Goal: Task Accomplishment & Management: Use online tool/utility

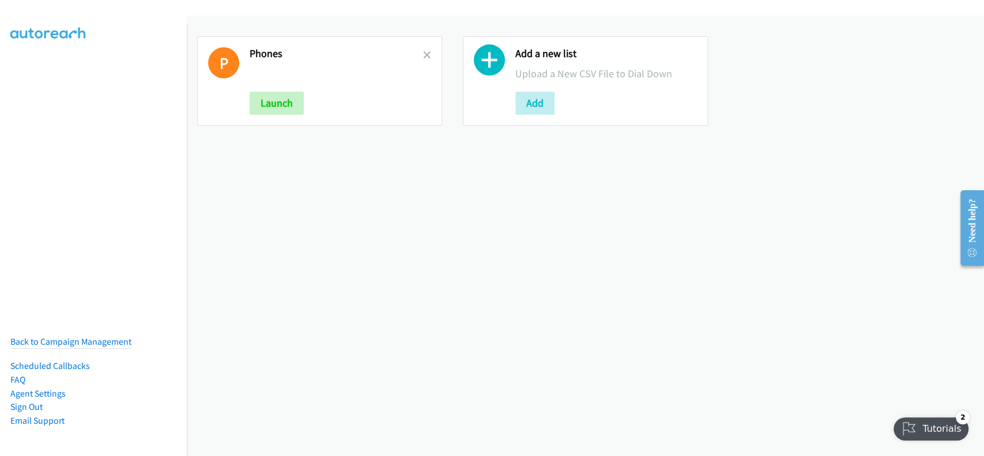
click at [428, 54] on div "P Phones Launch" at bounding box center [319, 80] width 245 height 89
click at [426, 55] on icon at bounding box center [427, 56] width 8 height 8
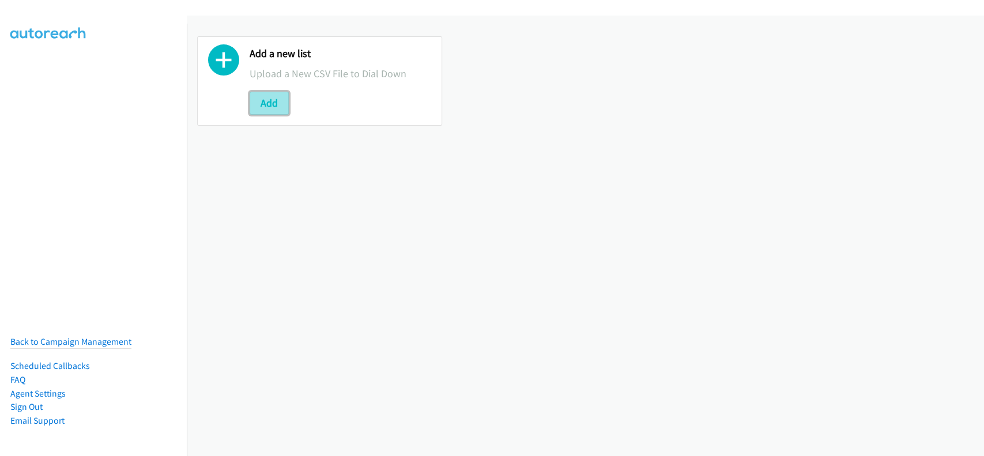
click at [275, 95] on button "Add" at bounding box center [269, 103] width 39 height 23
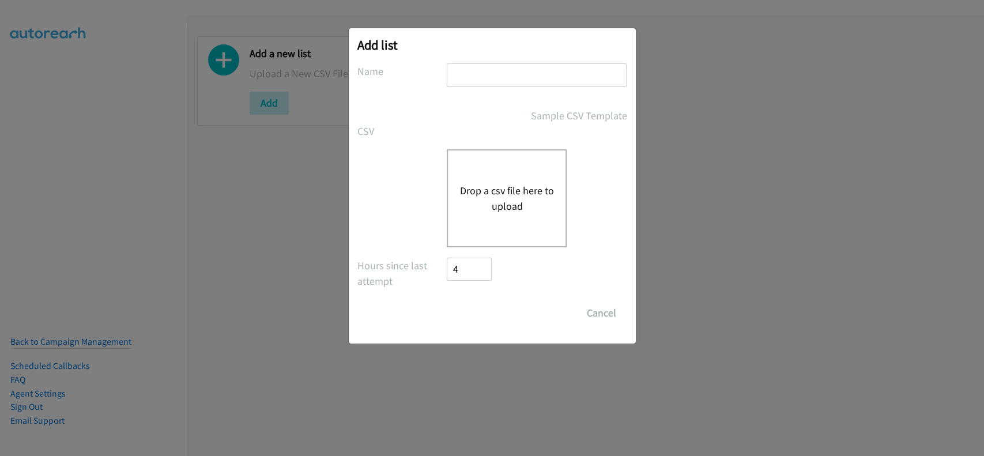
click at [524, 79] on input "text" at bounding box center [537, 75] width 180 height 24
type input "Rubrik"
click at [508, 211] on button "Drop a csv file here to upload" at bounding box center [506, 198] width 95 height 31
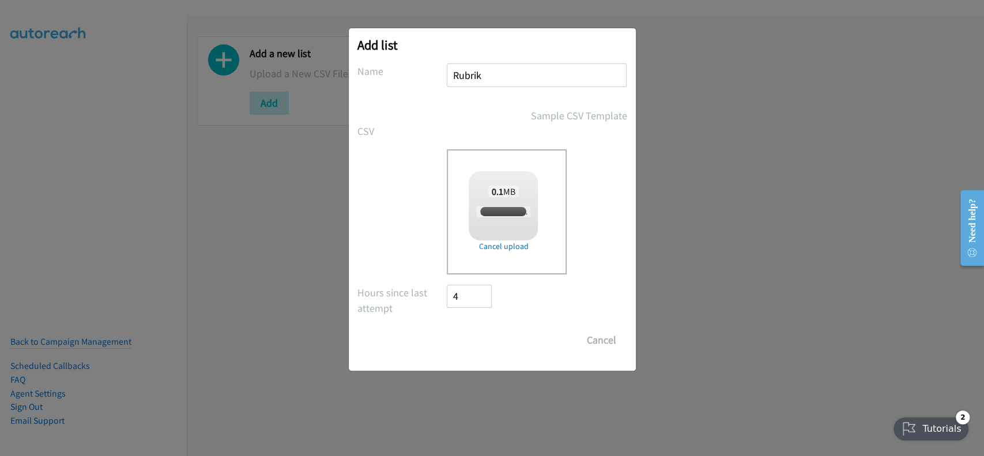
checkbox input "true"
click at [468, 338] on input "Save List" at bounding box center [477, 339] width 61 height 23
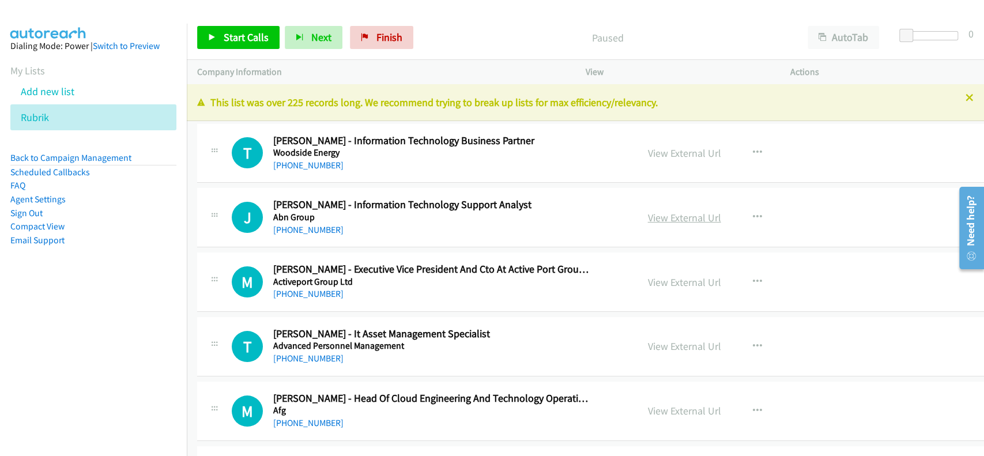
click at [660, 213] on link "View External Url" at bounding box center [684, 217] width 73 height 13
click at [307, 232] on link "[PHONE_NUMBER]" at bounding box center [308, 229] width 70 height 11
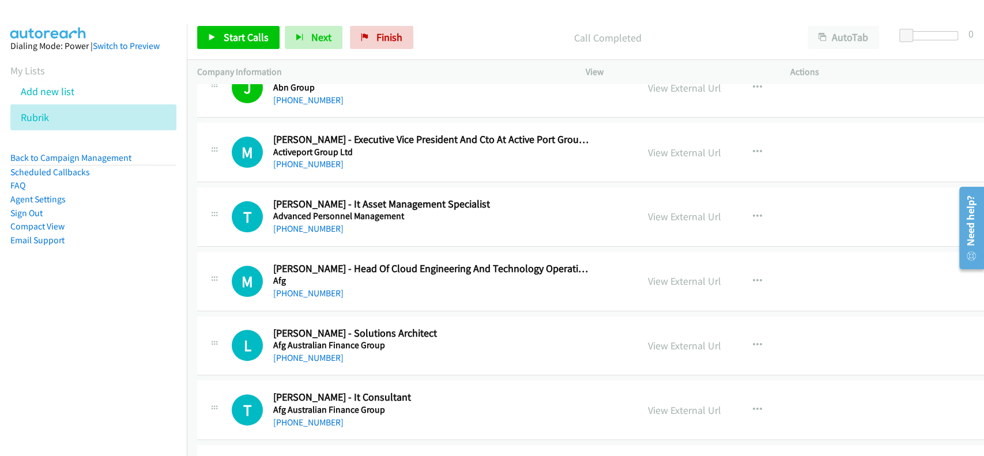
scroll to position [153, 0]
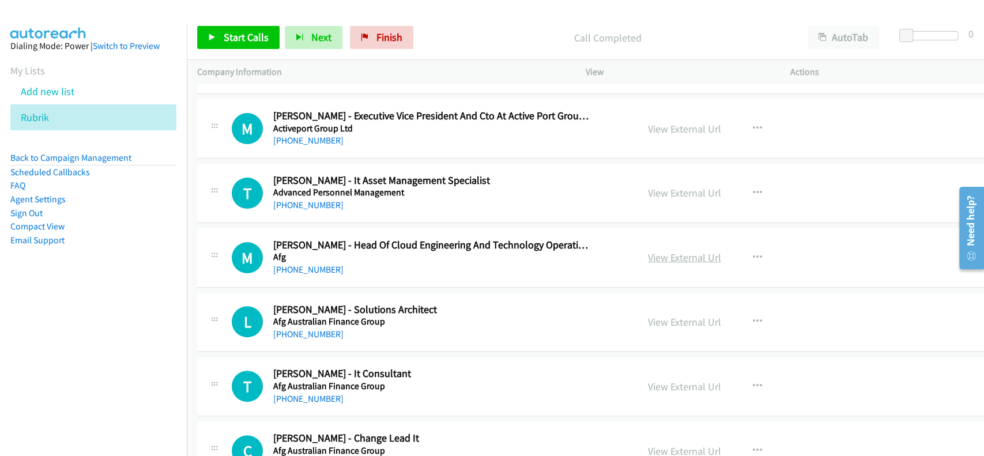
click at [664, 256] on link "View External Url" at bounding box center [684, 257] width 73 height 13
click at [306, 269] on link "[PHONE_NUMBER]" at bounding box center [308, 269] width 70 height 11
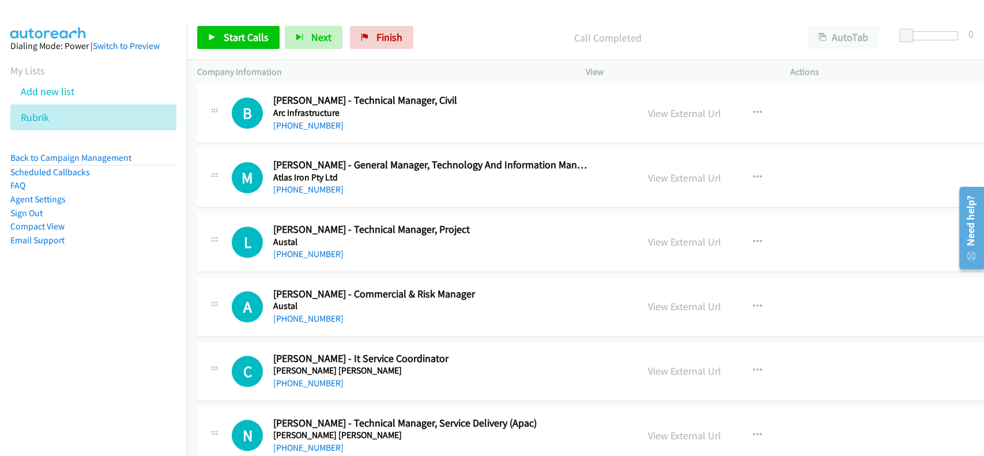
scroll to position [768, 0]
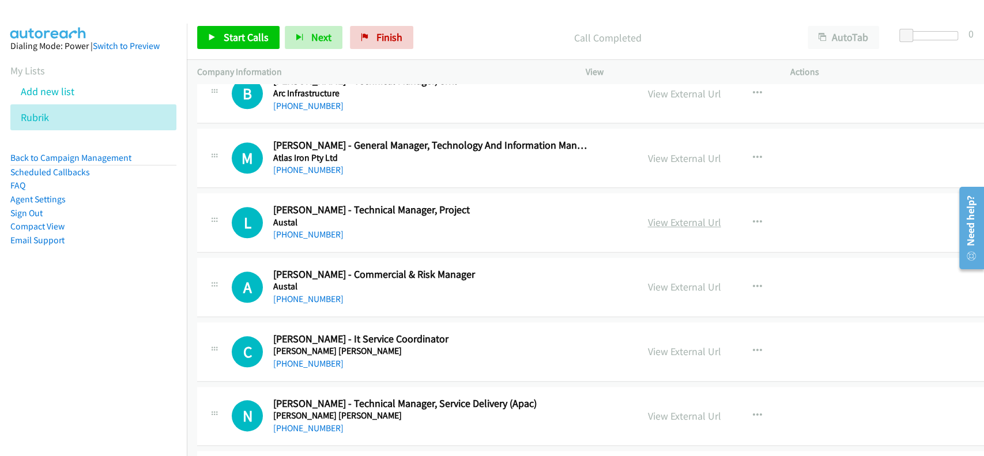
click at [655, 220] on link "View External Url" at bounding box center [684, 222] width 73 height 13
click at [318, 229] on link "[PHONE_NUMBER]" at bounding box center [308, 234] width 70 height 11
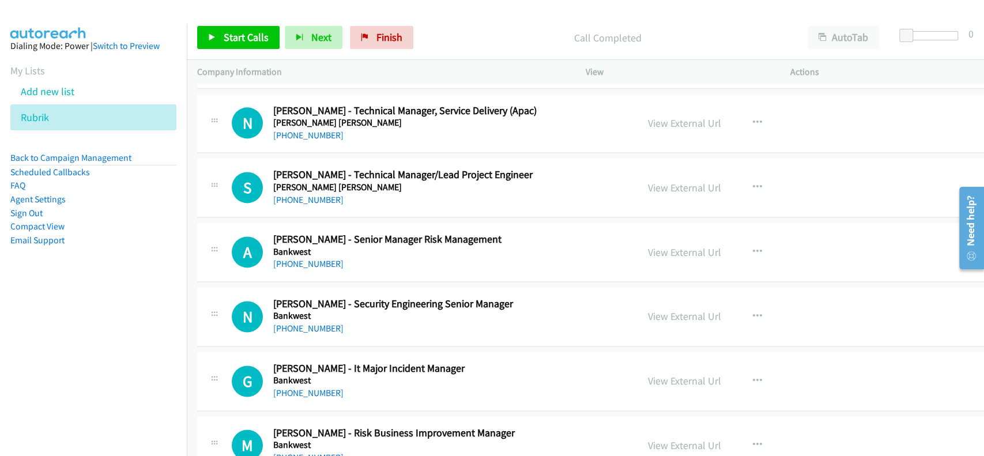
scroll to position [1075, 0]
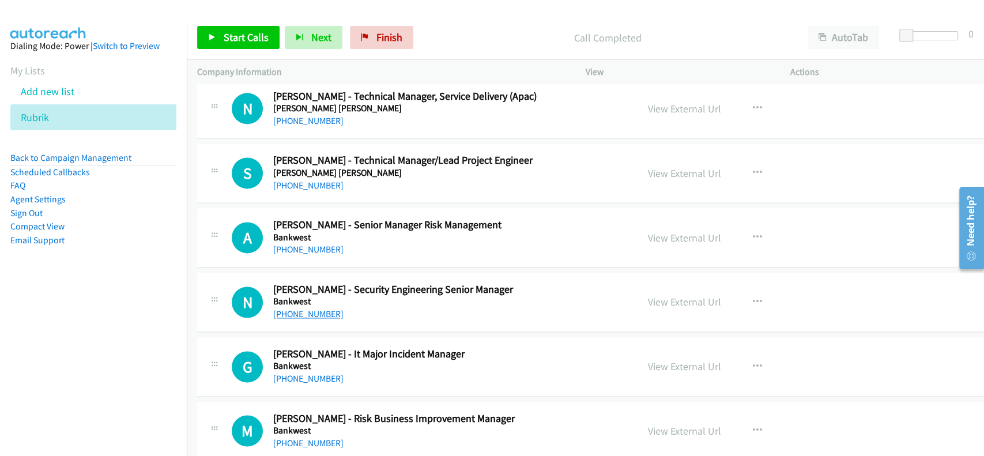
click at [300, 311] on link "[PHONE_NUMBER]" at bounding box center [308, 313] width 70 height 11
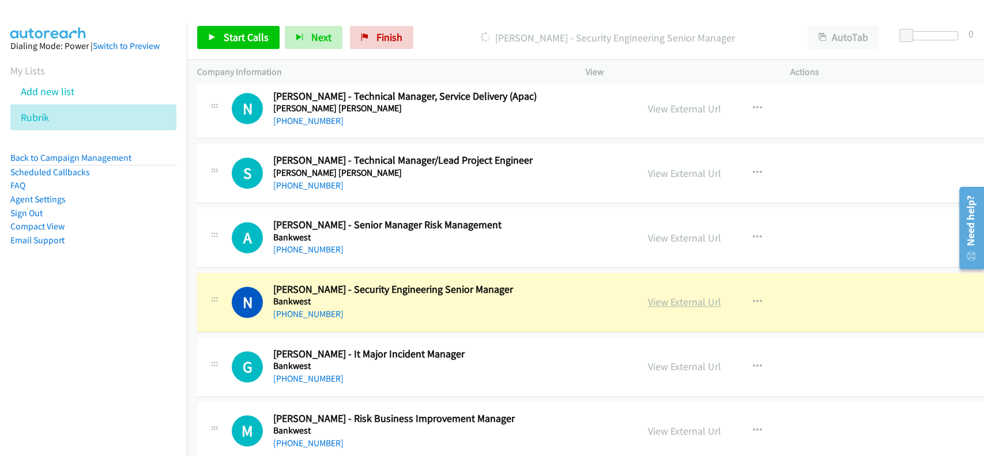
click at [677, 297] on link "View External Url" at bounding box center [684, 301] width 73 height 13
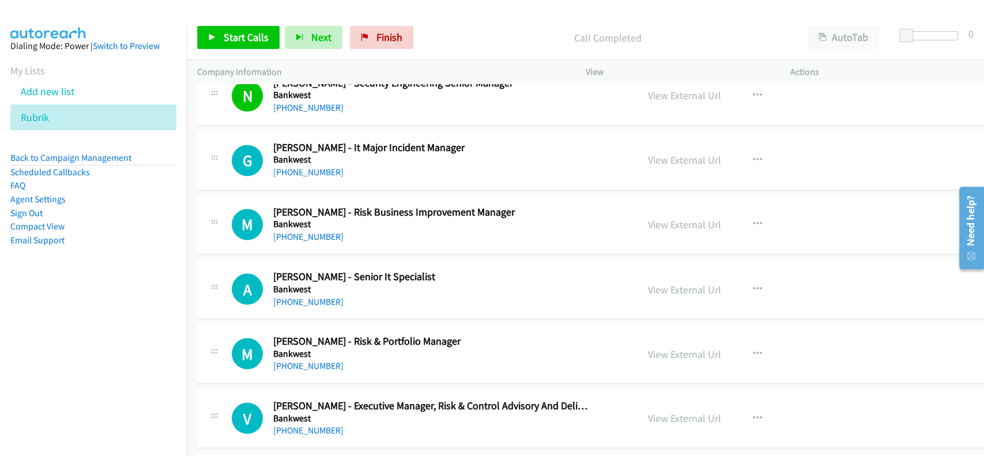
scroll to position [1306, 0]
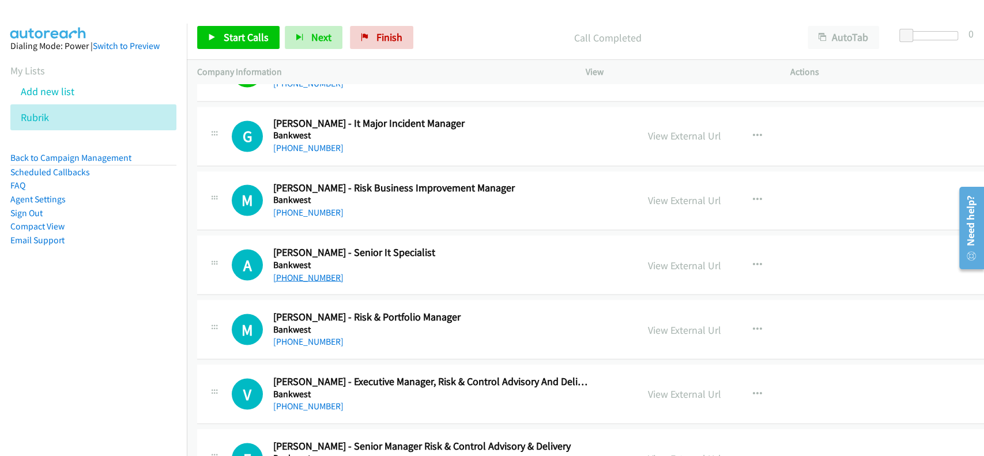
click at [306, 276] on link "[PHONE_NUMBER]" at bounding box center [308, 276] width 70 height 11
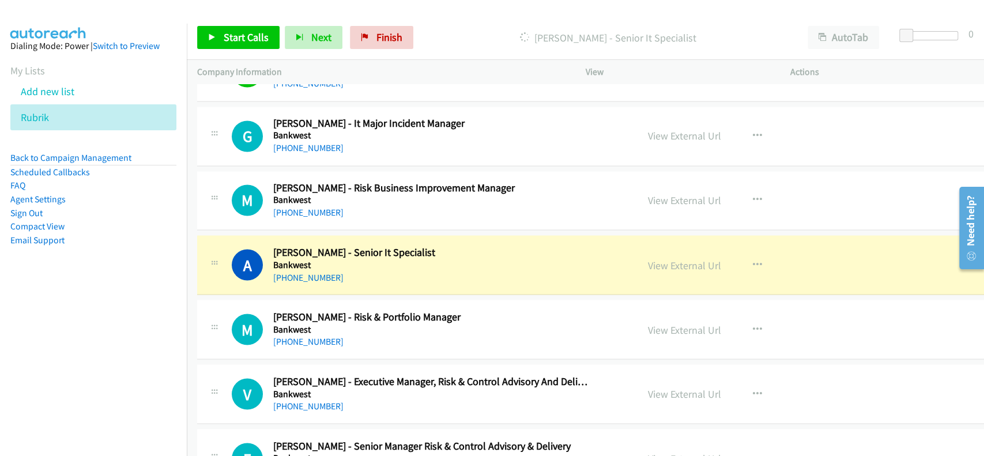
click at [659, 270] on div "View External Url" at bounding box center [684, 265] width 73 height 16
click at [664, 265] on link "View External Url" at bounding box center [684, 264] width 73 height 13
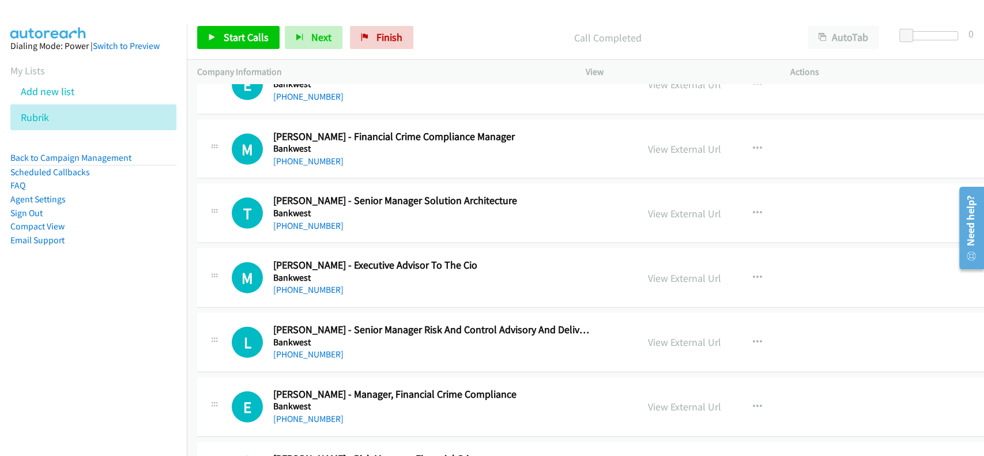
scroll to position [1690, 0]
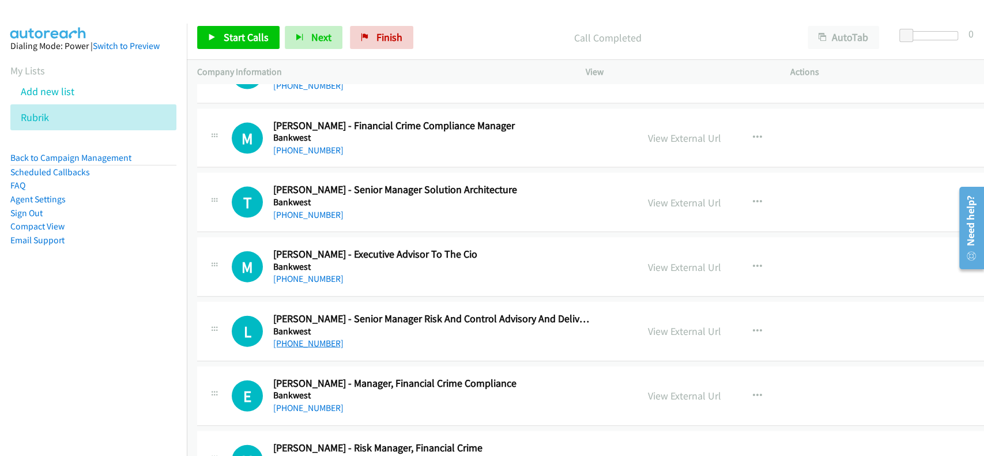
click at [319, 340] on link "[PHONE_NUMBER]" at bounding box center [308, 343] width 70 height 11
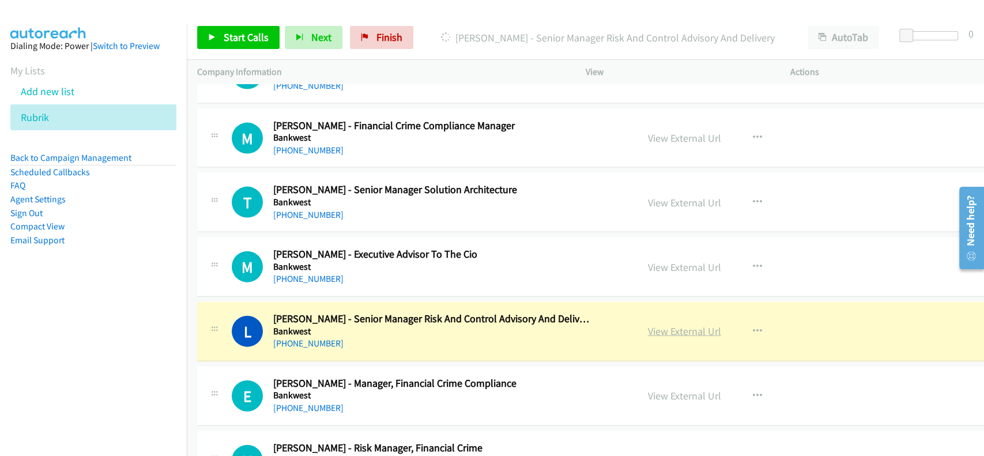
click at [664, 324] on link "View External Url" at bounding box center [684, 330] width 73 height 13
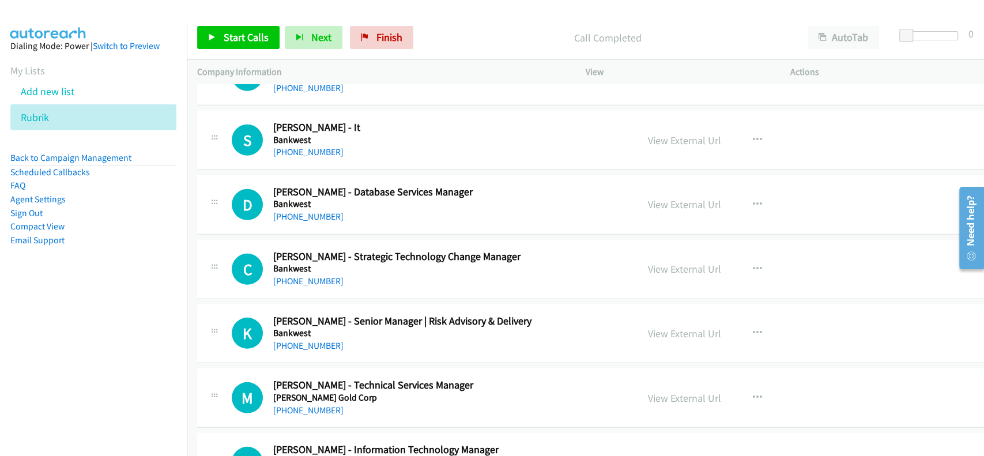
scroll to position [2228, 0]
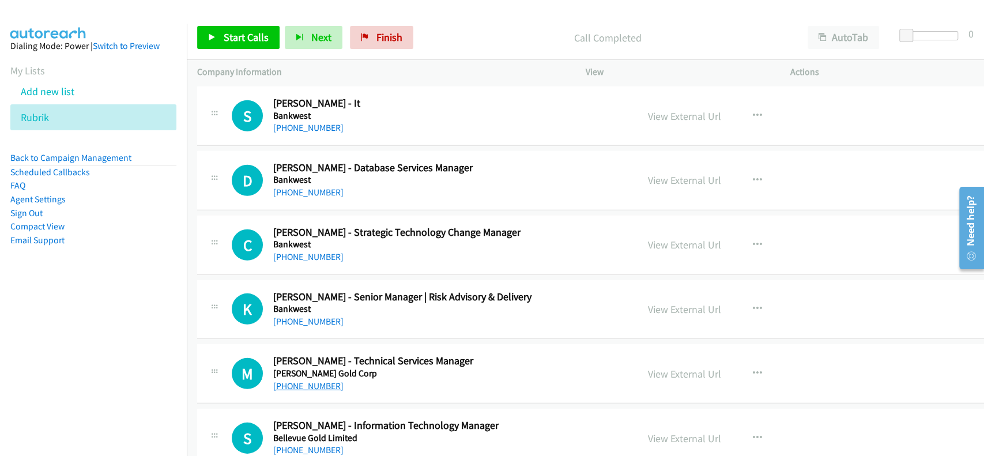
click at [306, 382] on link "[PHONE_NUMBER]" at bounding box center [308, 385] width 70 height 11
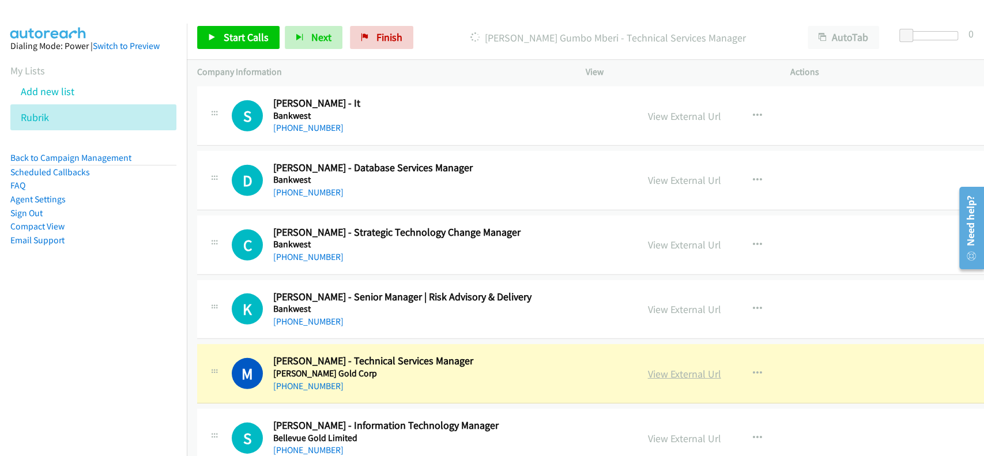
click at [675, 370] on link "View External Url" at bounding box center [684, 373] width 73 height 13
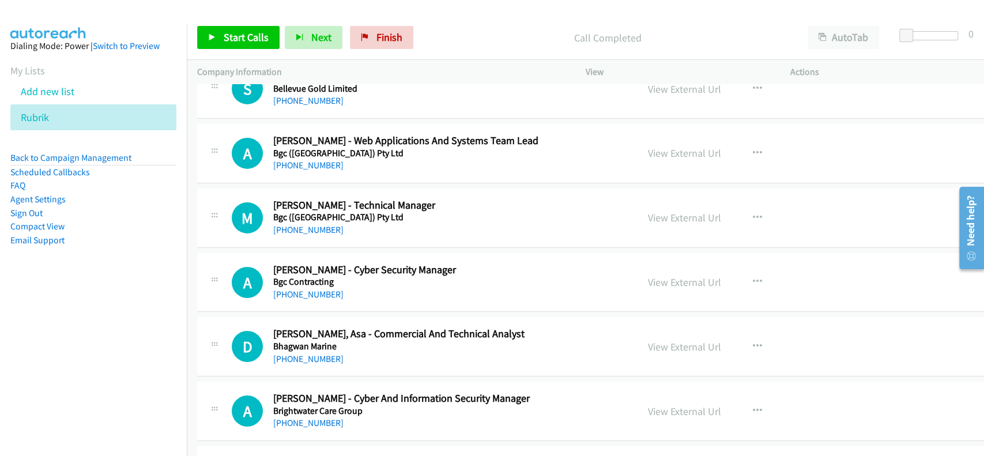
scroll to position [2612, 0]
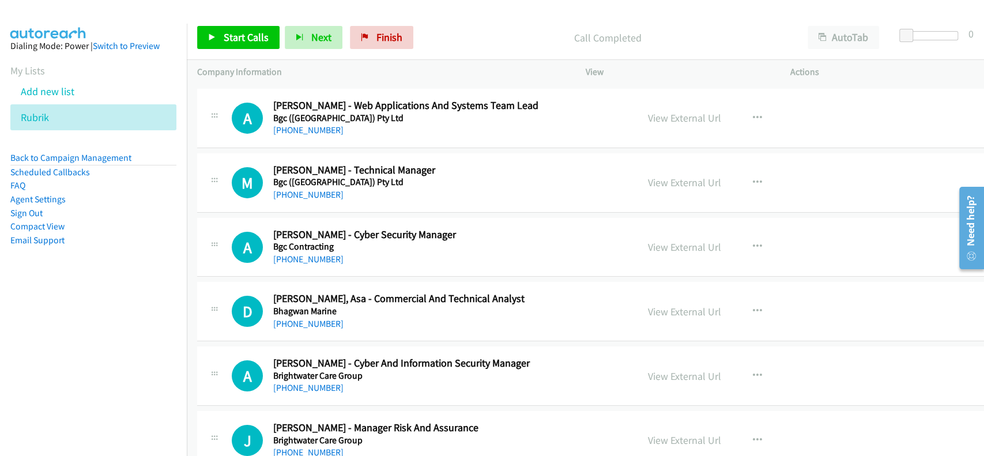
click at [304, 326] on div "[PHONE_NUMBER]" at bounding box center [431, 324] width 317 height 14
click at [304, 322] on link "[PHONE_NUMBER]" at bounding box center [308, 323] width 70 height 11
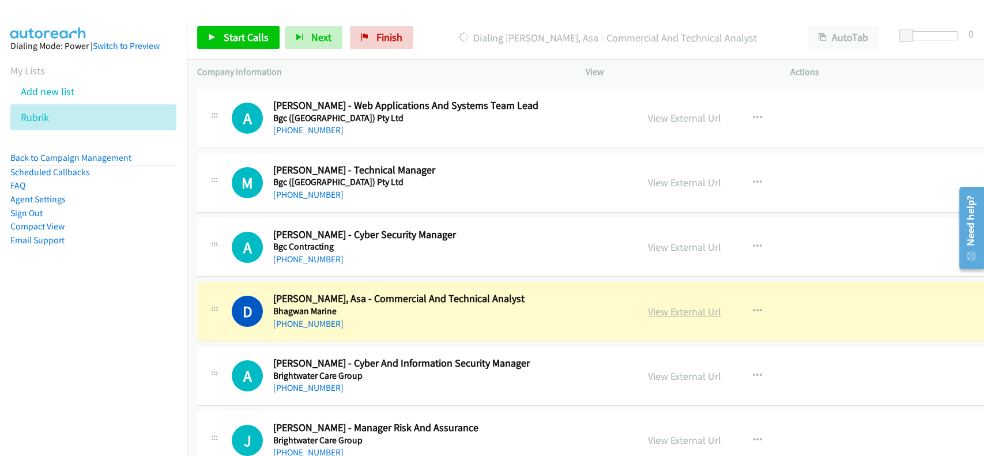
click at [673, 312] on link "View External Url" at bounding box center [684, 311] width 73 height 13
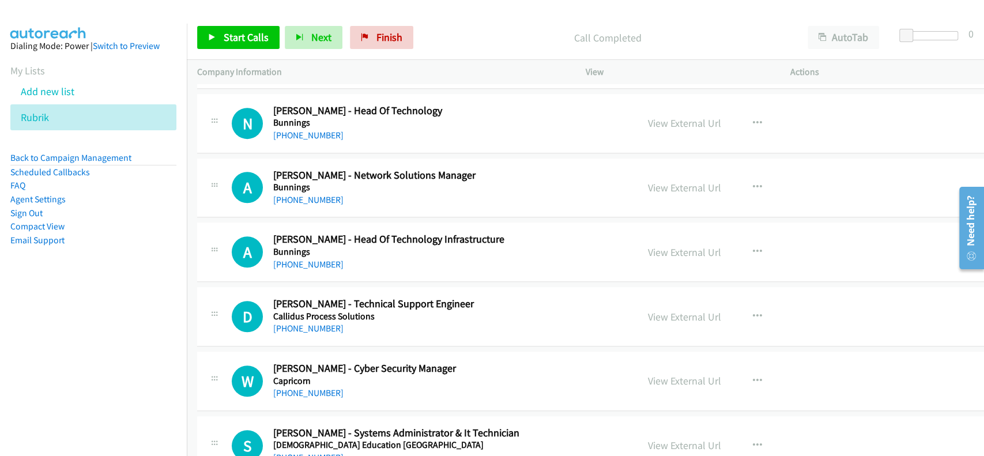
scroll to position [3458, 0]
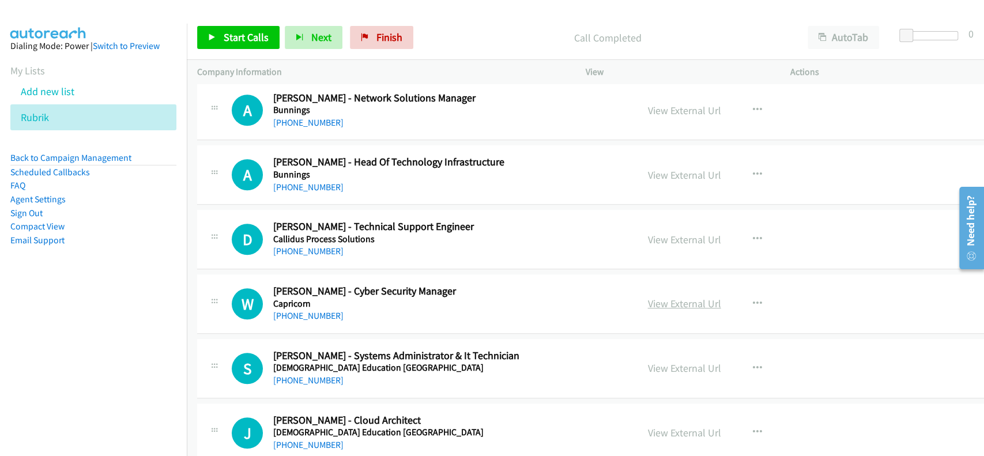
click at [648, 297] on link "View External Url" at bounding box center [684, 303] width 73 height 13
click at [297, 311] on link "[PHONE_NUMBER]" at bounding box center [308, 315] width 70 height 11
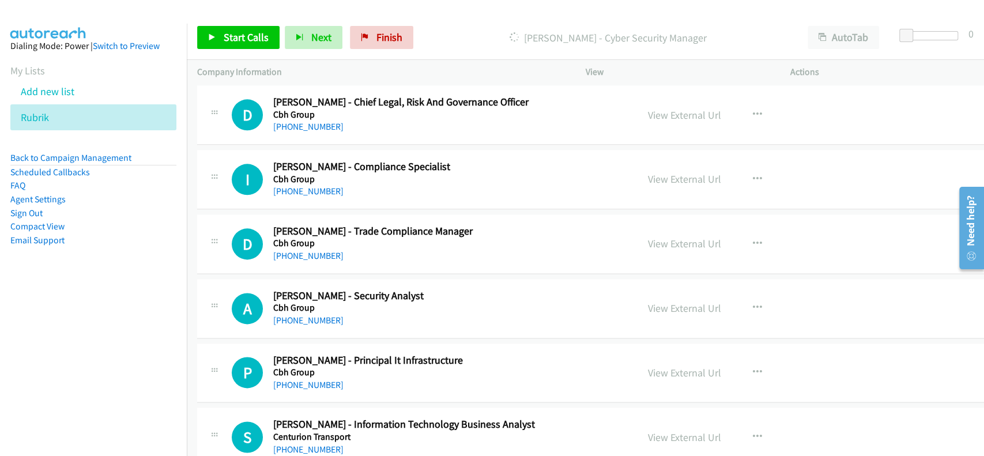
scroll to position [3919, 0]
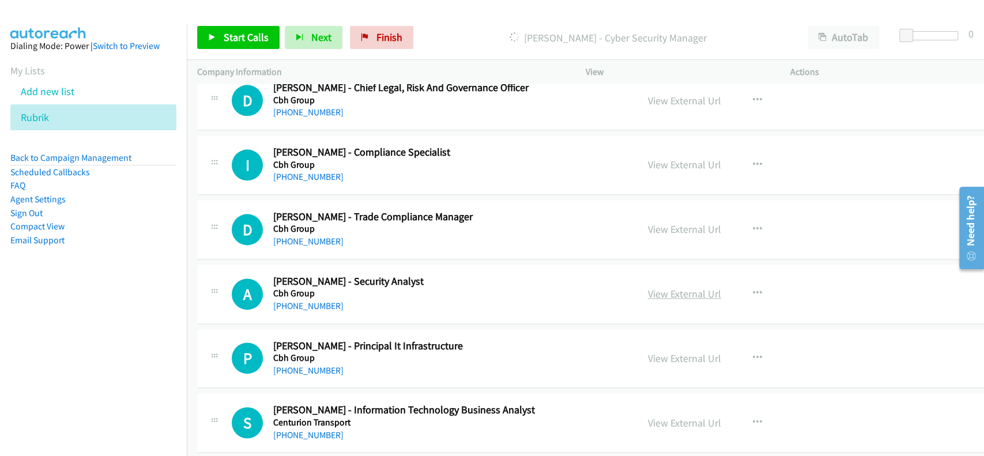
click at [662, 287] on link "View External Url" at bounding box center [684, 293] width 73 height 13
click at [299, 300] on link "[PHONE_NUMBER]" at bounding box center [308, 305] width 70 height 11
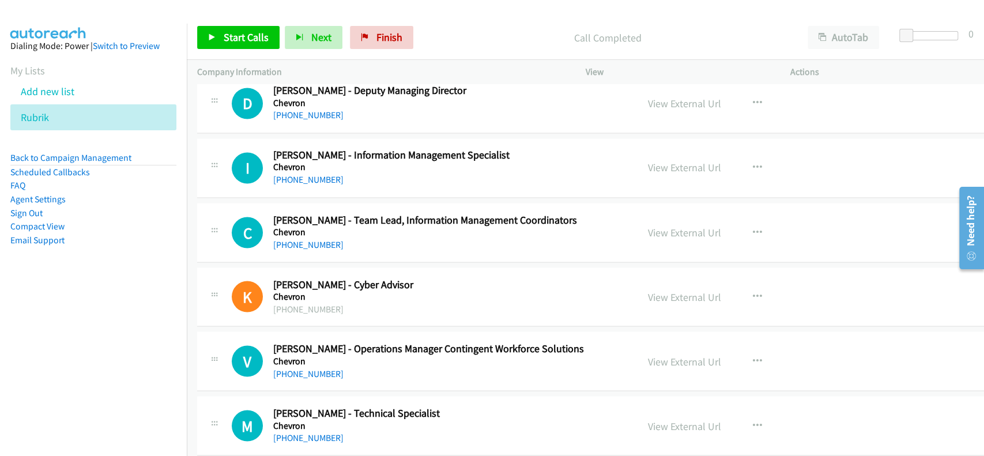
scroll to position [4380, 0]
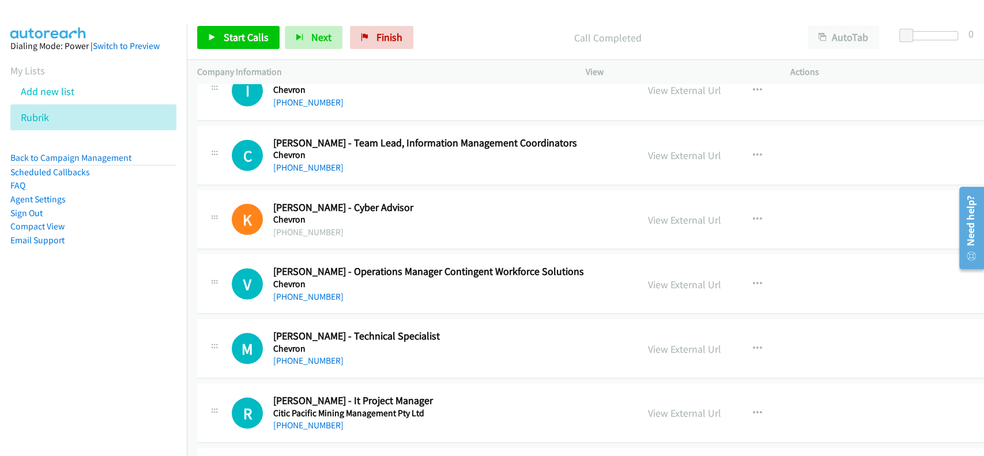
click at [648, 286] on div "View External Url" at bounding box center [684, 284] width 73 height 16
click at [659, 279] on link "View External Url" at bounding box center [684, 283] width 73 height 13
click at [304, 290] on link "[PHONE_NUMBER]" at bounding box center [308, 295] width 70 height 11
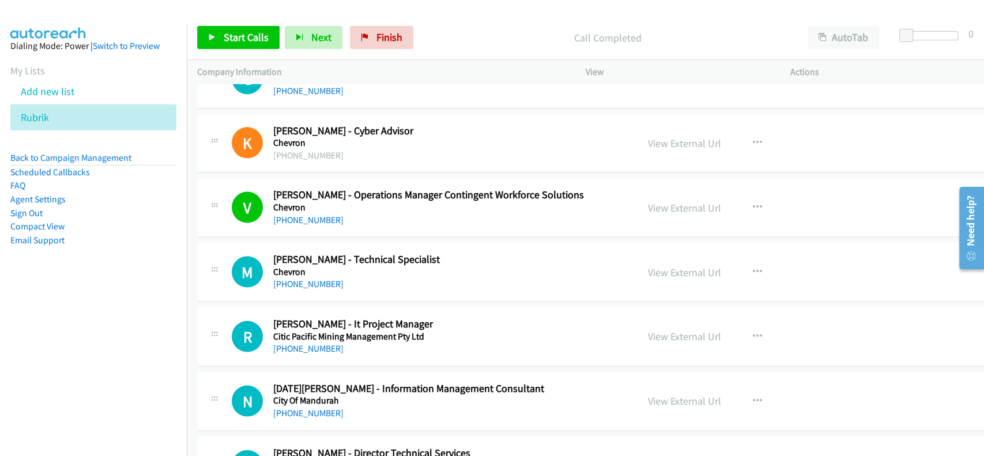
scroll to position [4533, 0]
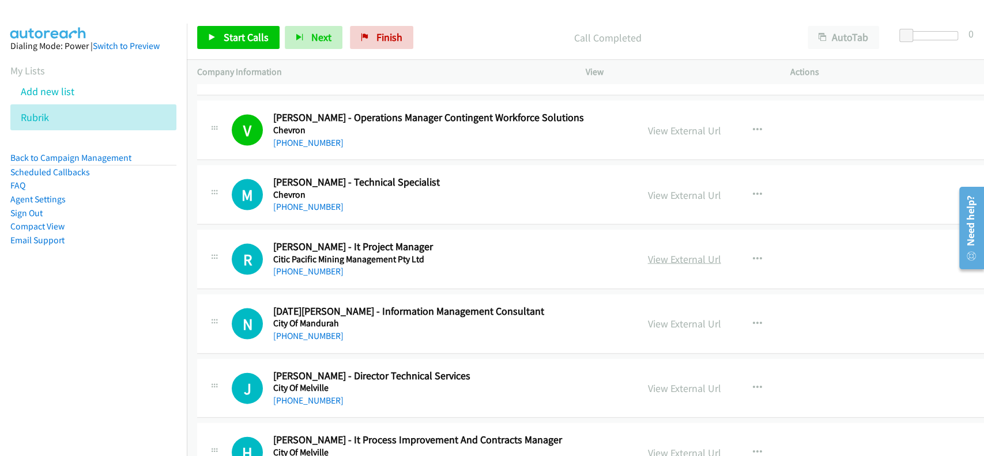
click at [688, 256] on link "View External Url" at bounding box center [684, 258] width 73 height 13
click at [311, 267] on link "[PHONE_NUMBER]" at bounding box center [308, 271] width 70 height 11
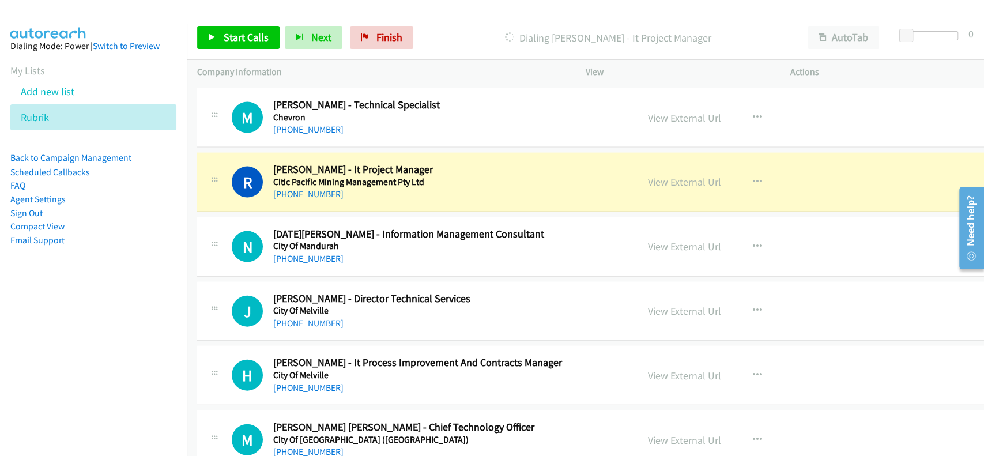
scroll to position [4687, 0]
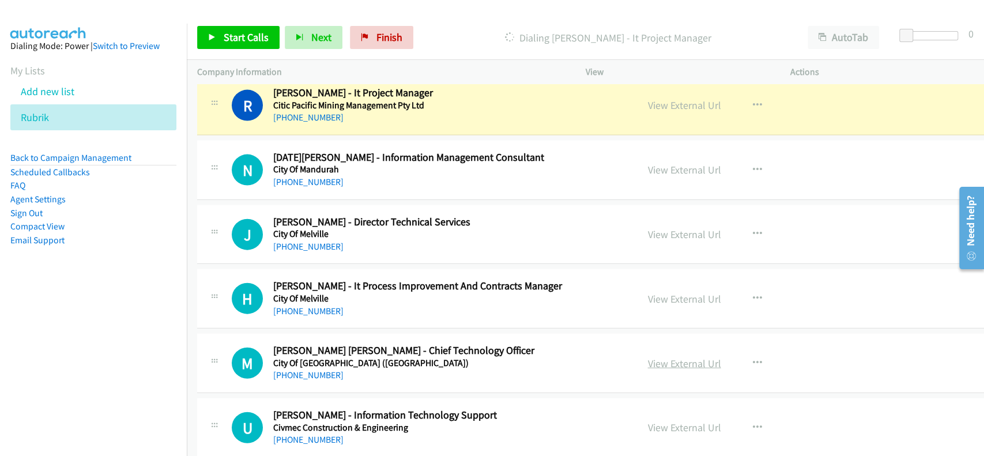
click at [666, 357] on link "View External Url" at bounding box center [684, 363] width 73 height 13
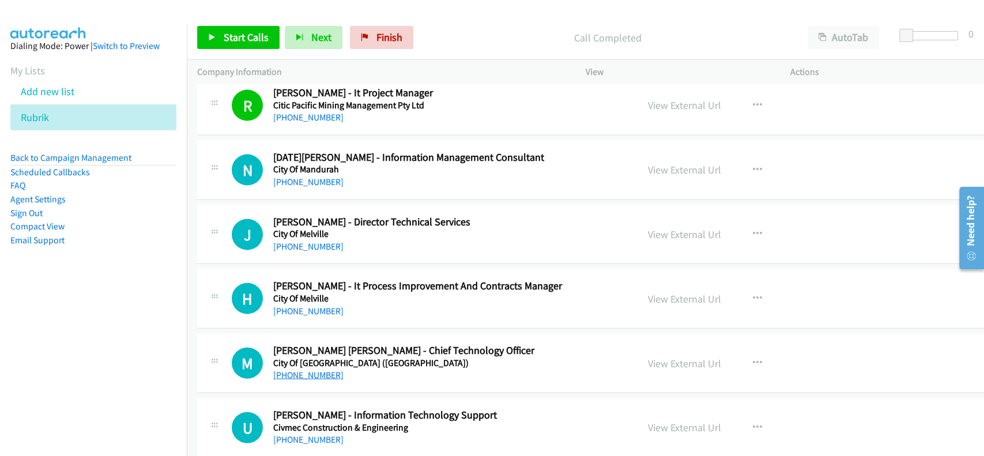
click at [303, 369] on link "[PHONE_NUMBER]" at bounding box center [308, 374] width 70 height 11
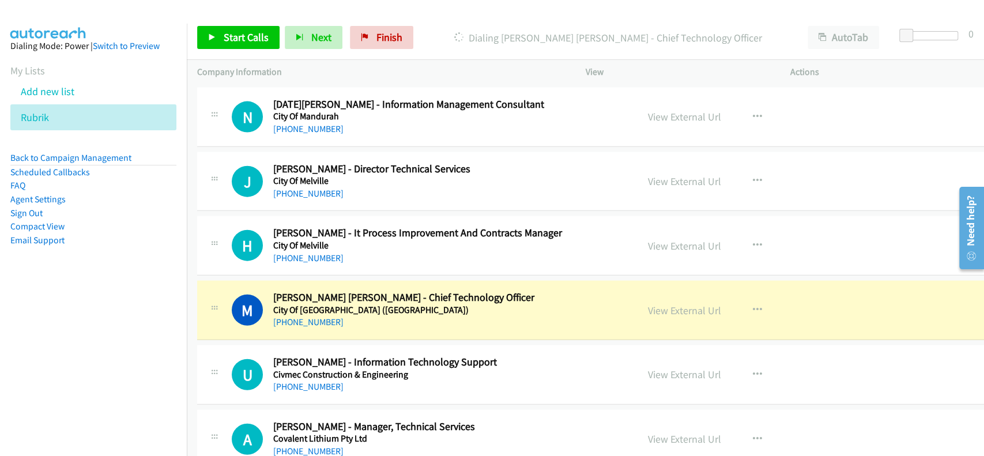
scroll to position [4764, 0]
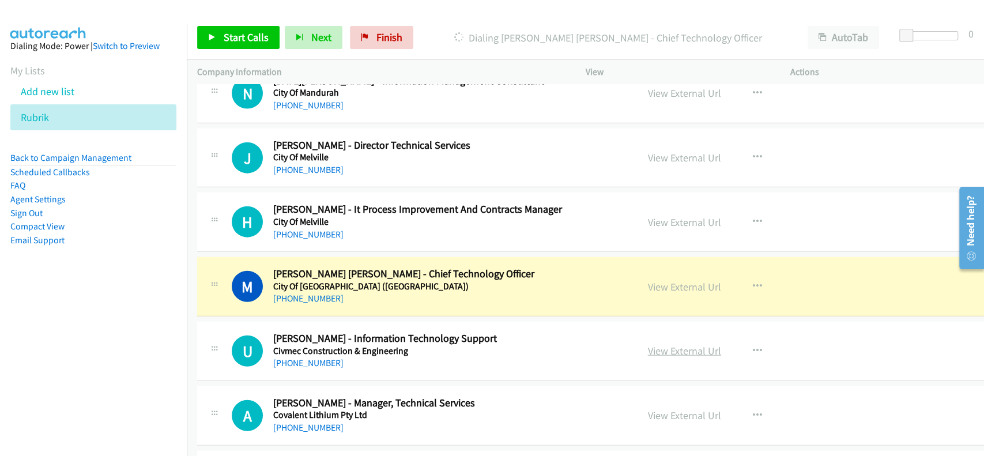
click at [658, 346] on link "View External Url" at bounding box center [684, 350] width 73 height 13
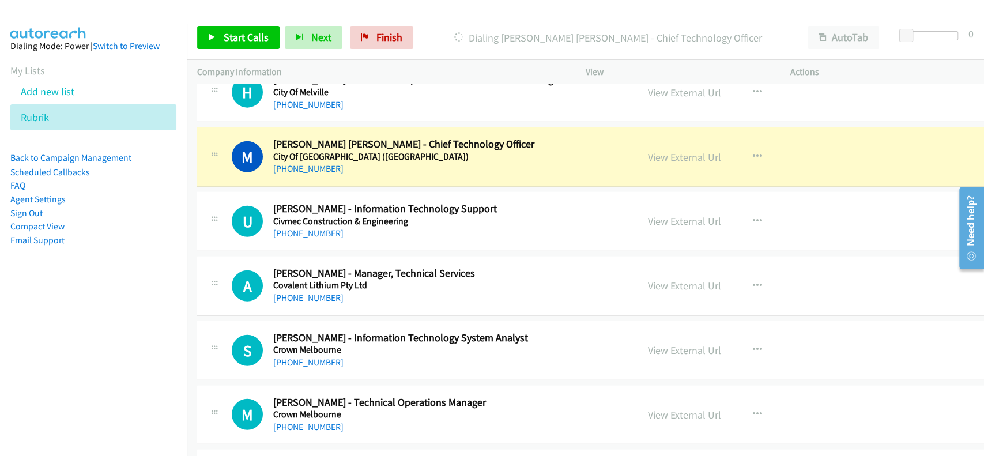
scroll to position [4917, 0]
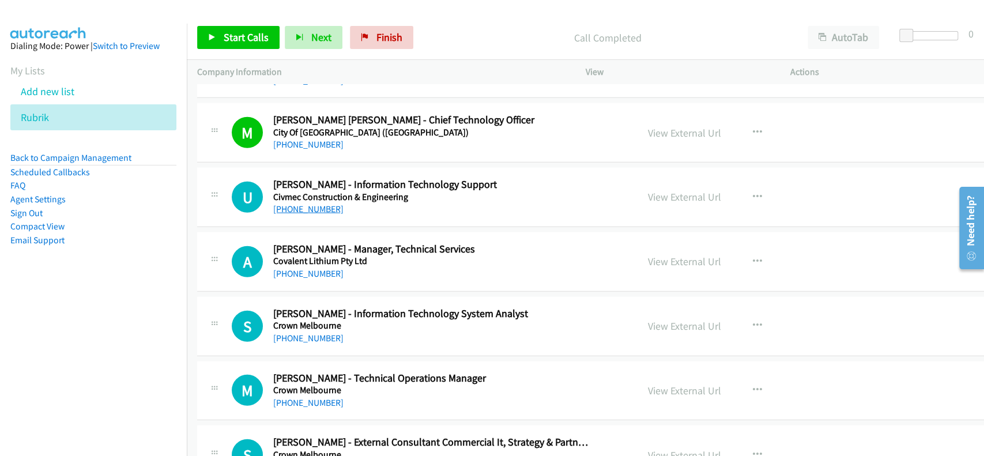
click at [303, 203] on link "[PHONE_NUMBER]" at bounding box center [308, 208] width 70 height 11
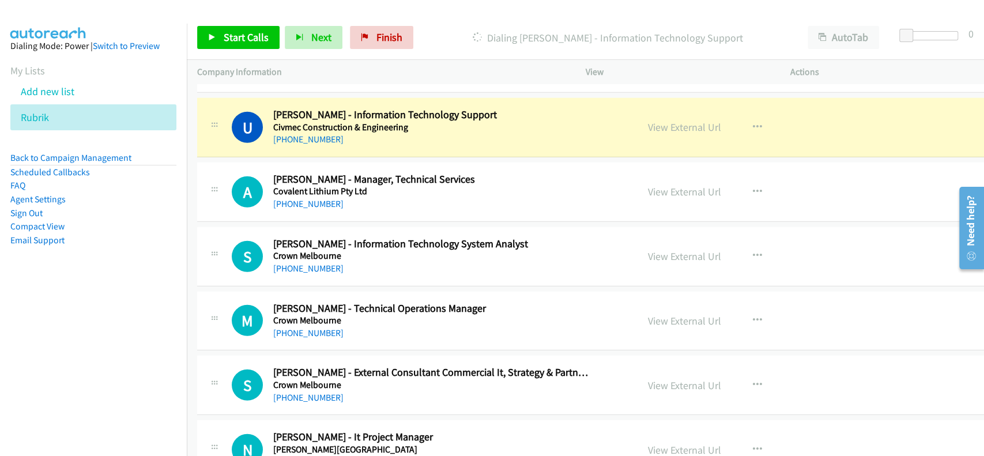
scroll to position [4994, 0]
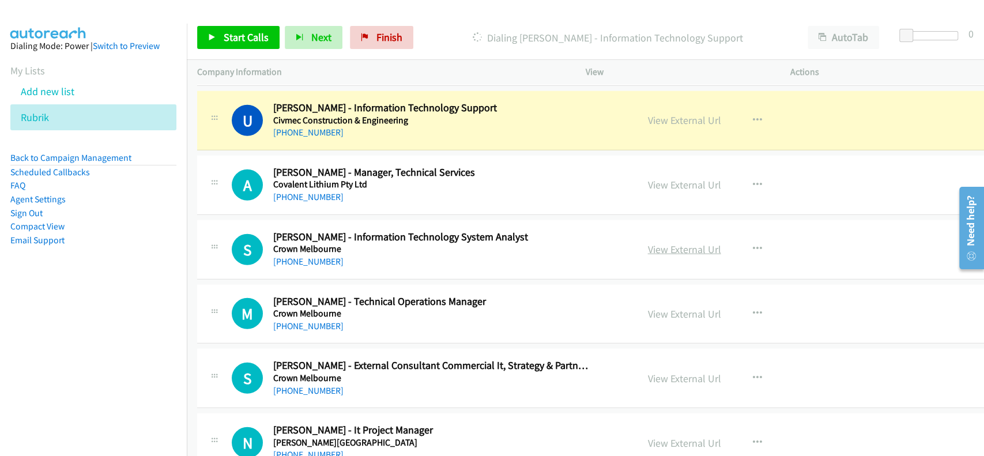
click at [677, 244] on link "View External Url" at bounding box center [684, 249] width 73 height 13
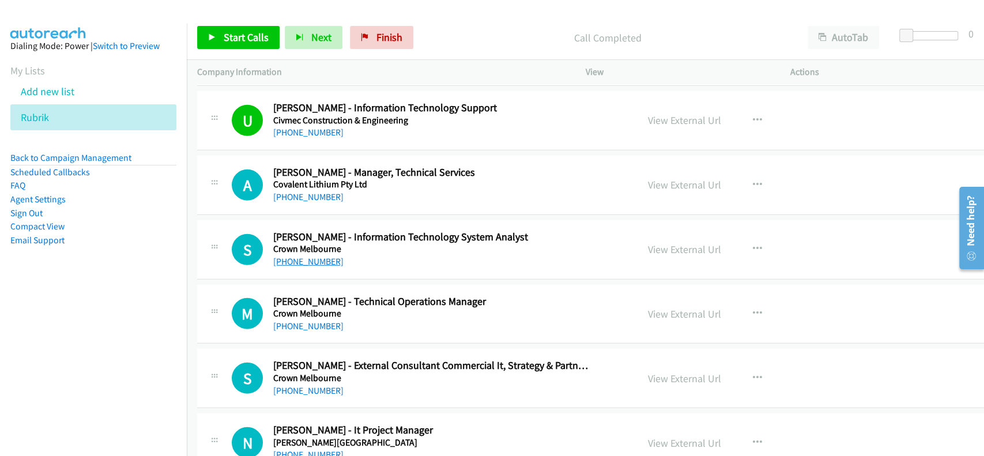
click at [311, 256] on link "[PHONE_NUMBER]" at bounding box center [308, 261] width 70 height 11
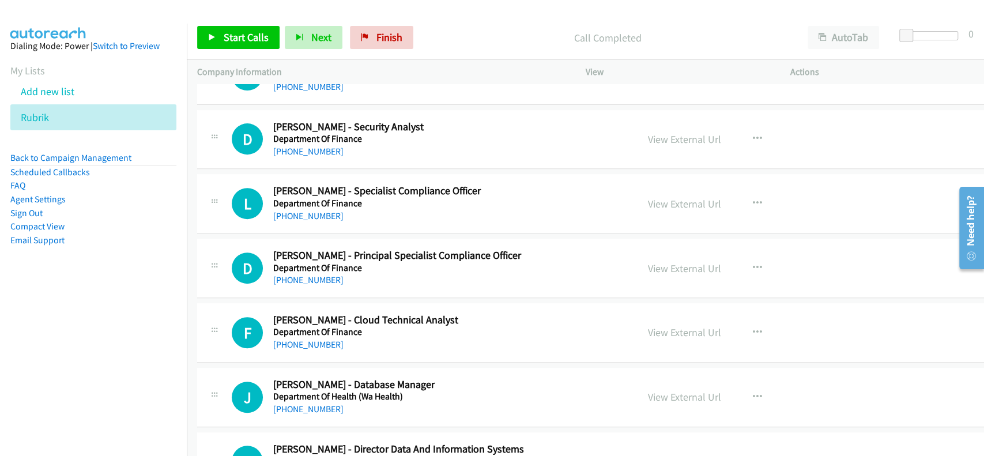
scroll to position [6224, 0]
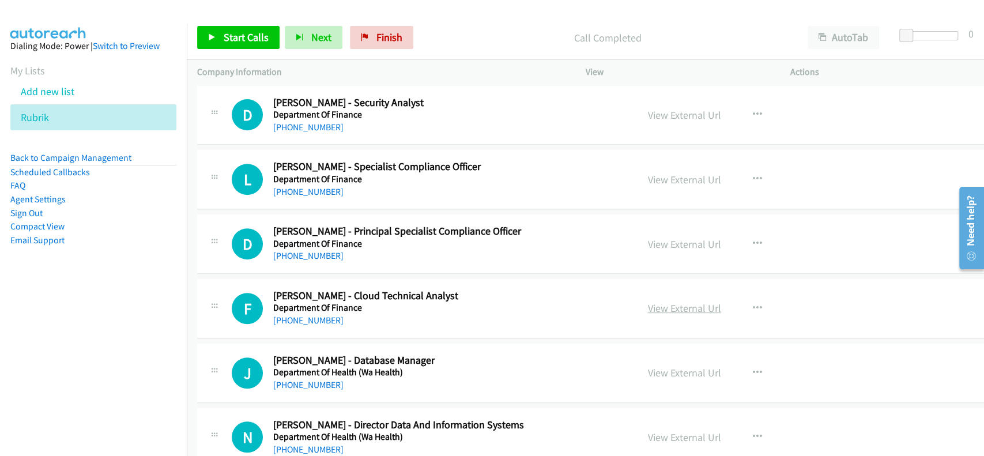
click at [673, 302] on link "View External Url" at bounding box center [684, 307] width 73 height 13
click at [294, 302] on h5 "Department Of Finance" at bounding box center [431, 308] width 317 height 12
click at [295, 315] on link "[PHONE_NUMBER]" at bounding box center [308, 320] width 70 height 11
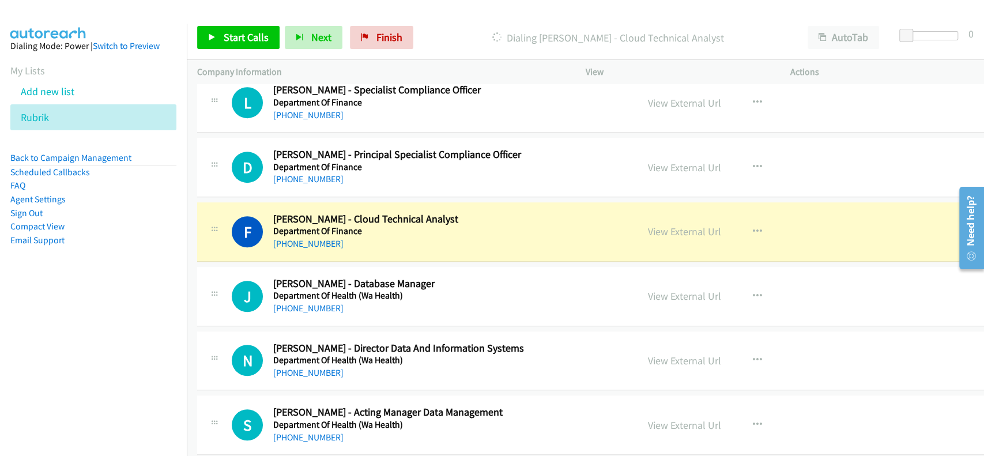
scroll to position [6377, 0]
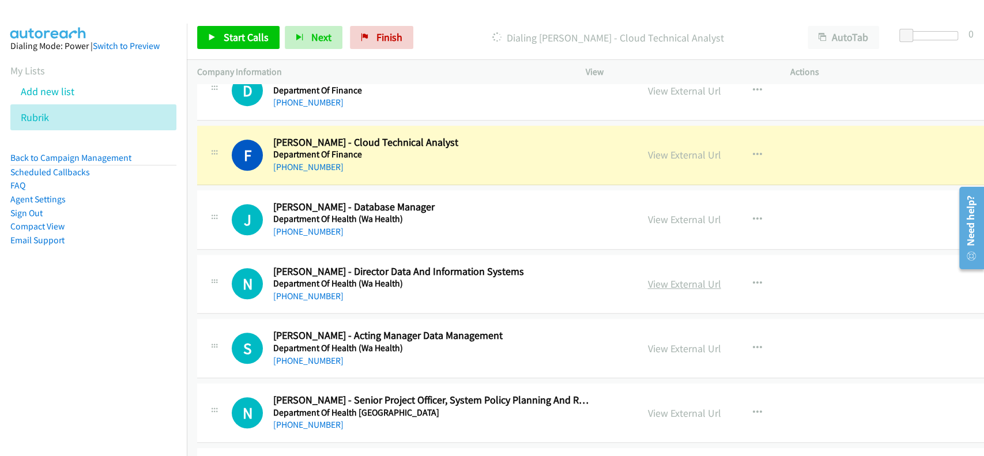
click at [672, 279] on link "View External Url" at bounding box center [684, 283] width 73 height 13
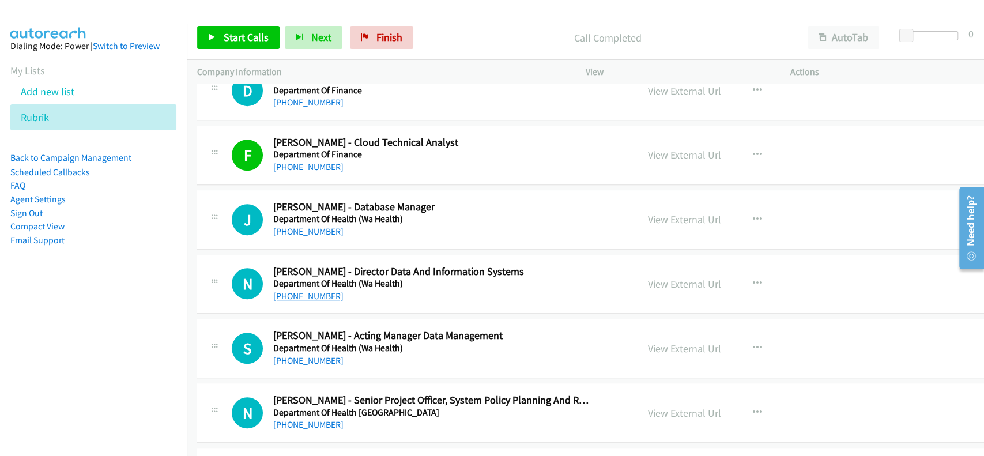
click at [312, 290] on link "[PHONE_NUMBER]" at bounding box center [308, 295] width 70 height 11
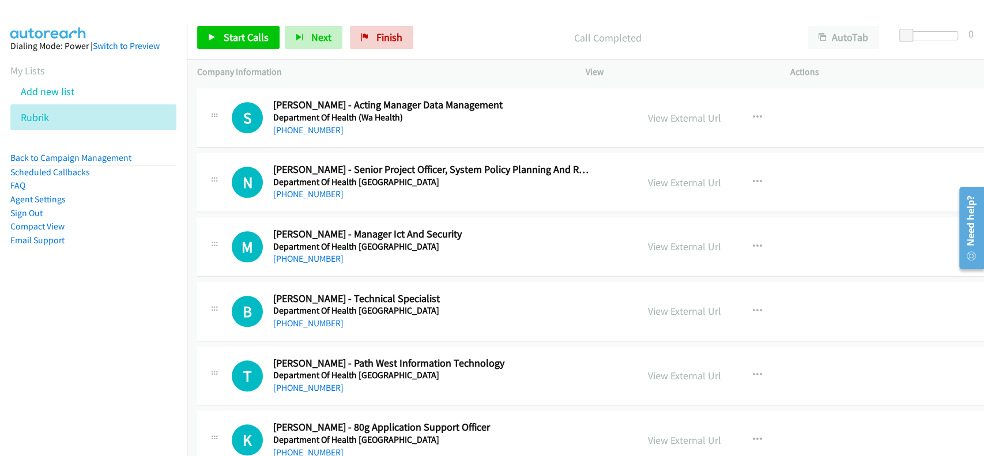
scroll to position [6685, 0]
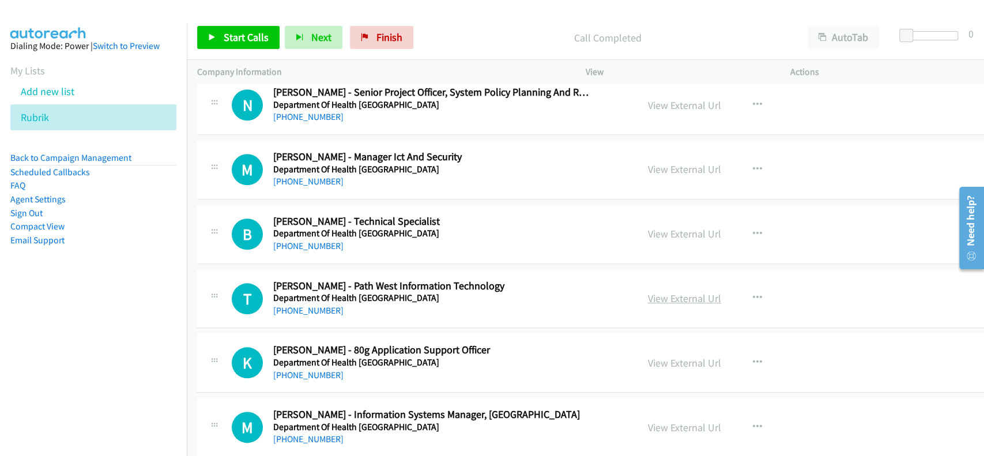
click at [686, 292] on link "View External Url" at bounding box center [684, 298] width 73 height 13
click at [296, 305] on link "[PHONE_NUMBER]" at bounding box center [308, 310] width 70 height 11
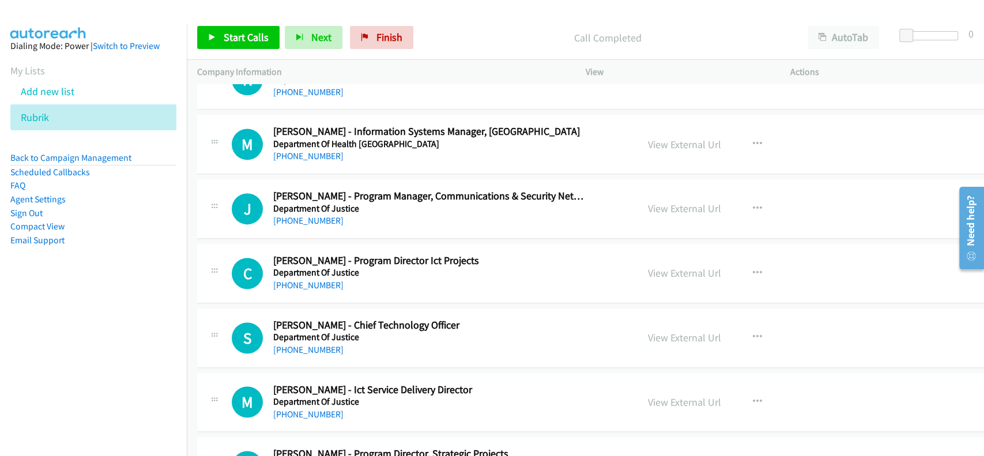
scroll to position [6992, 0]
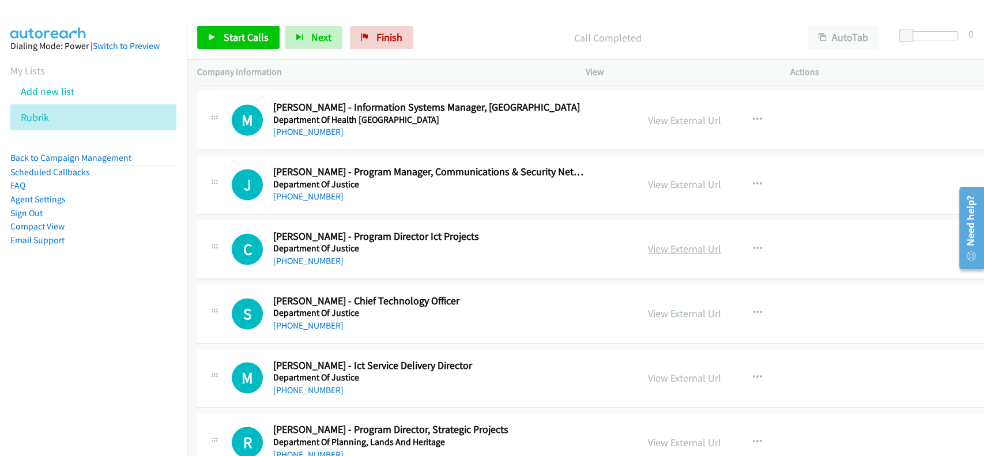
click at [668, 244] on link "View External Url" at bounding box center [684, 248] width 73 height 13
click at [313, 255] on link "[PHONE_NUMBER]" at bounding box center [308, 260] width 70 height 11
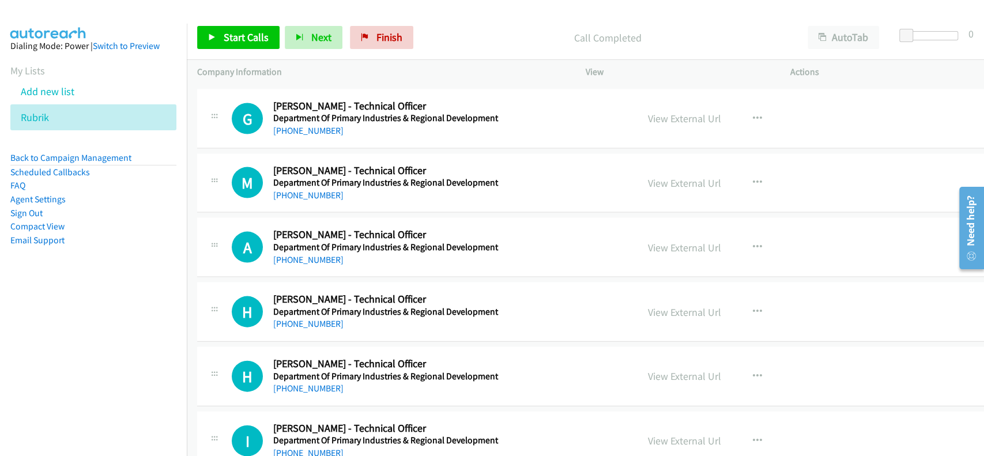
scroll to position [7530, 0]
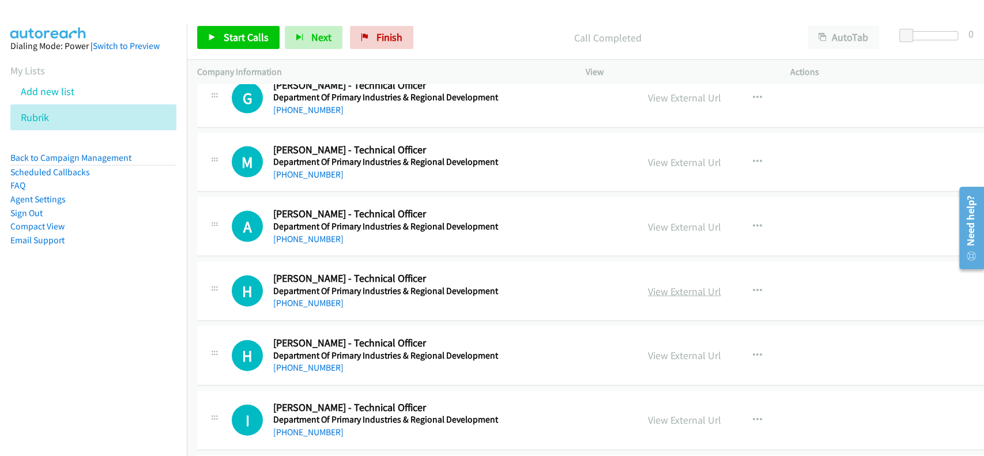
click at [683, 285] on link "View External Url" at bounding box center [684, 291] width 73 height 13
click at [301, 297] on link "[PHONE_NUMBER]" at bounding box center [308, 302] width 70 height 11
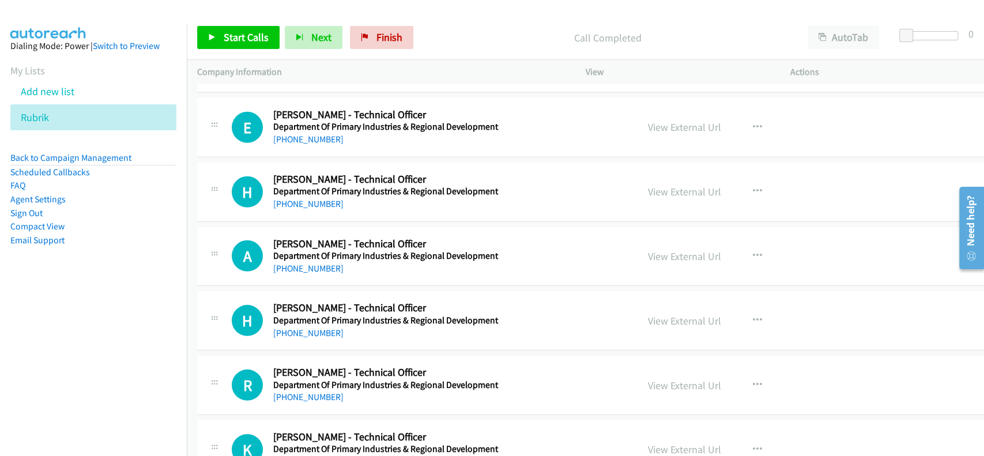
scroll to position [8221, 0]
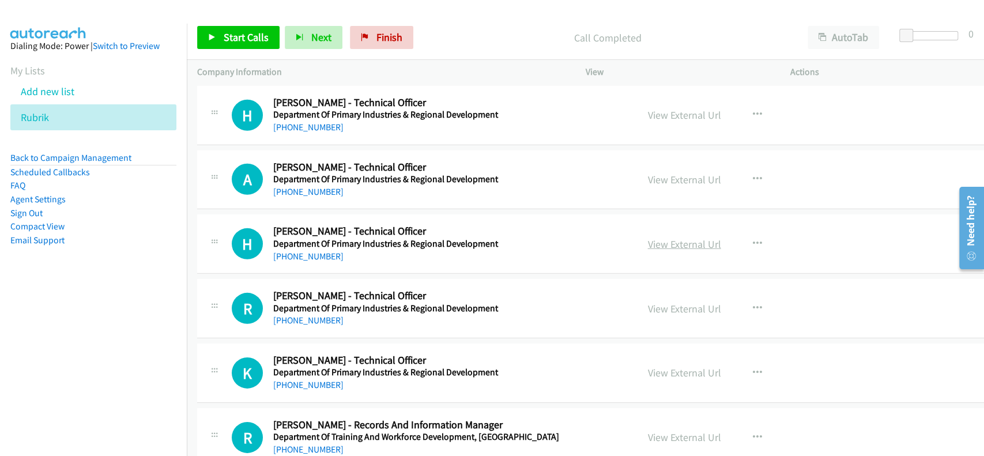
click at [652, 237] on link "View External Url" at bounding box center [684, 243] width 73 height 13
click at [306, 256] on div "H Callback Scheduled Hassan Sardar - Technical Officer Department Of Primary In…" at bounding box center [616, 243] width 838 height 59
click at [308, 251] on link "[PHONE_NUMBER]" at bounding box center [308, 256] width 70 height 11
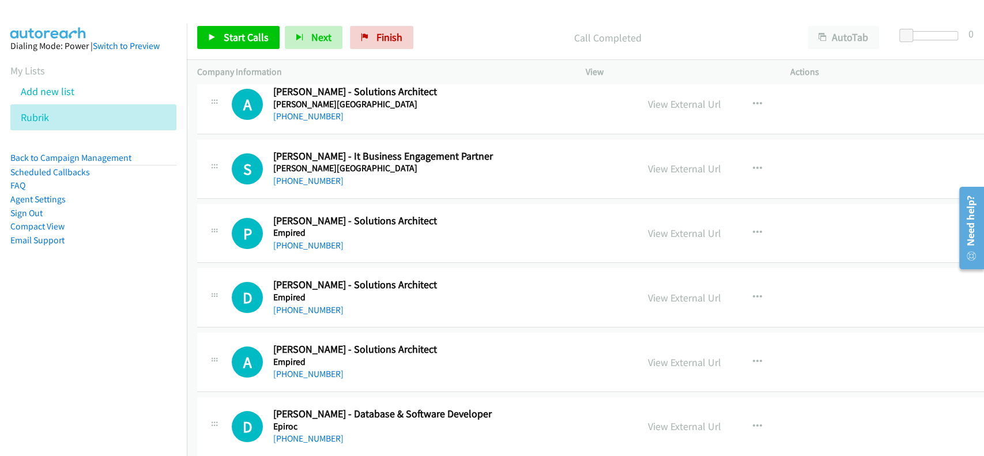
scroll to position [8836, 0]
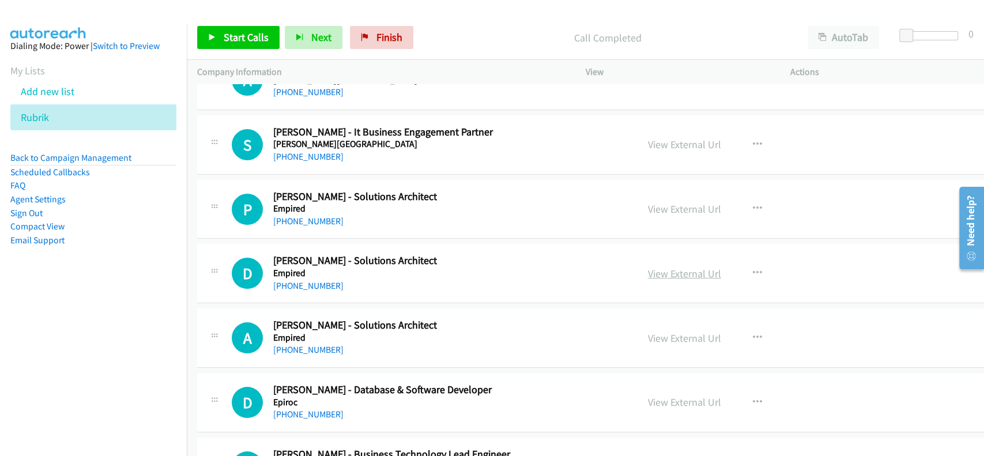
click at [679, 267] on link "View External Url" at bounding box center [684, 273] width 73 height 13
click at [304, 280] on link "[PHONE_NUMBER]" at bounding box center [308, 285] width 70 height 11
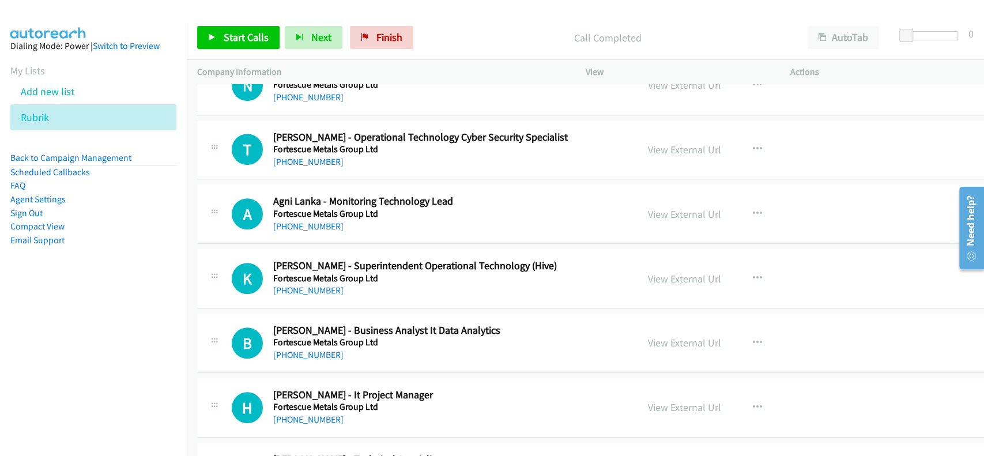
scroll to position [9297, 0]
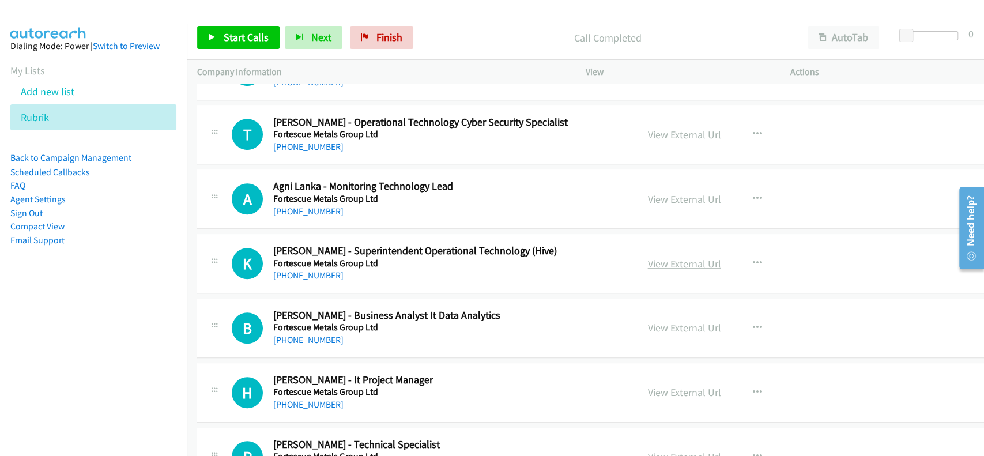
click at [655, 257] on link "View External Url" at bounding box center [684, 263] width 73 height 13
click at [314, 270] on link "[PHONE_NUMBER]" at bounding box center [308, 275] width 70 height 11
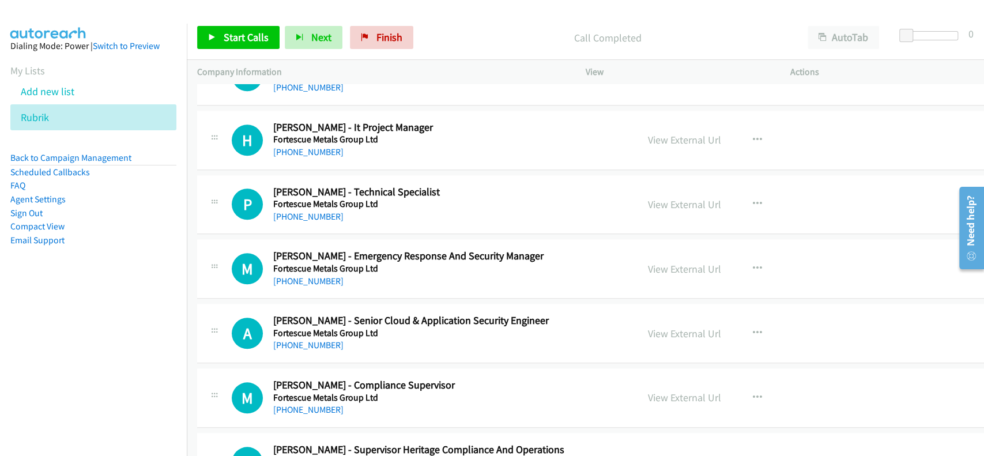
scroll to position [9574, 0]
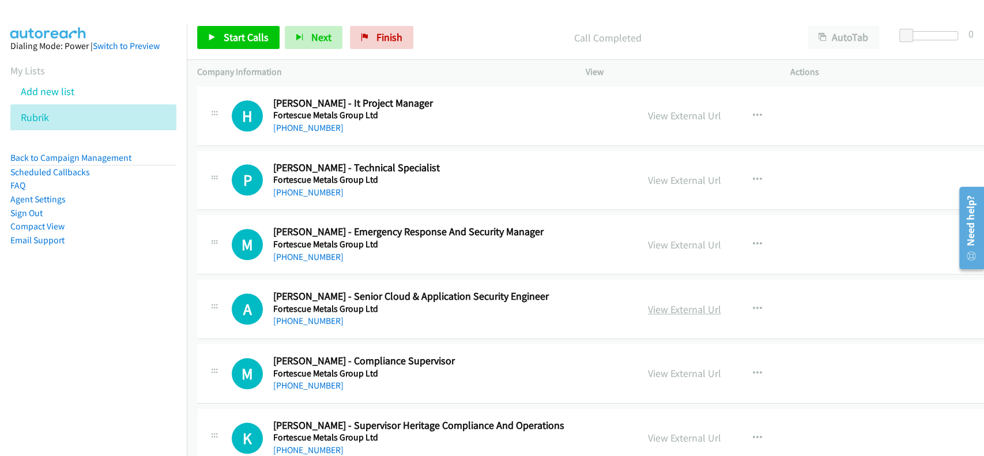
click at [673, 303] on link "View External Url" at bounding box center [684, 309] width 73 height 13
click at [290, 315] on link "[PHONE_NUMBER]" at bounding box center [308, 320] width 70 height 11
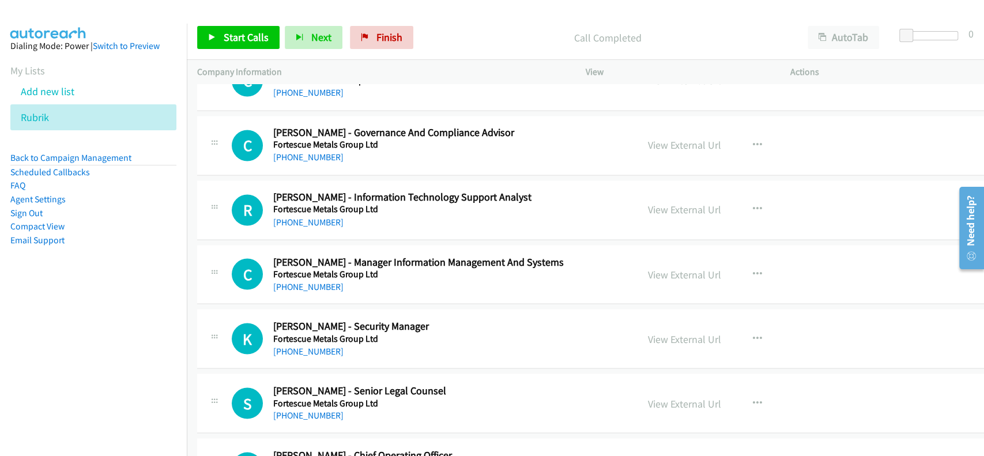
scroll to position [10265, 0]
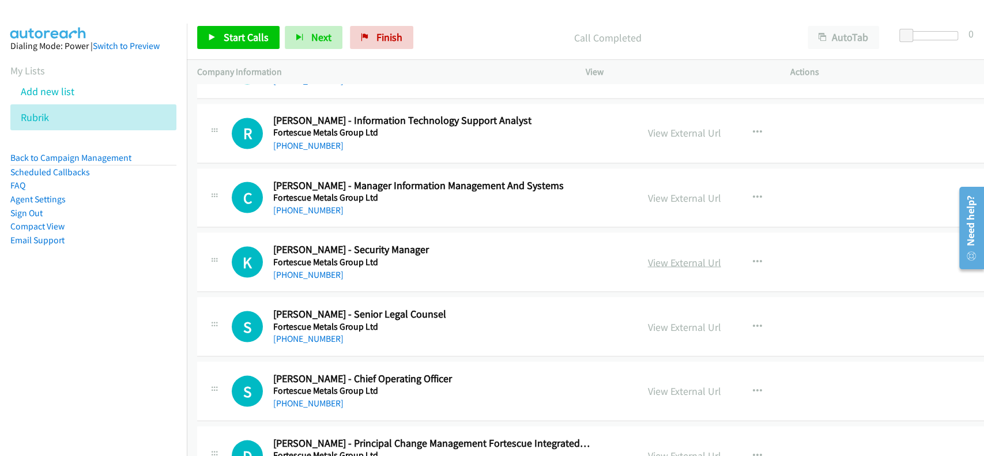
click at [664, 255] on link "View External Url" at bounding box center [684, 261] width 73 height 13
click at [304, 269] on link "[PHONE_NUMBER]" at bounding box center [308, 274] width 70 height 11
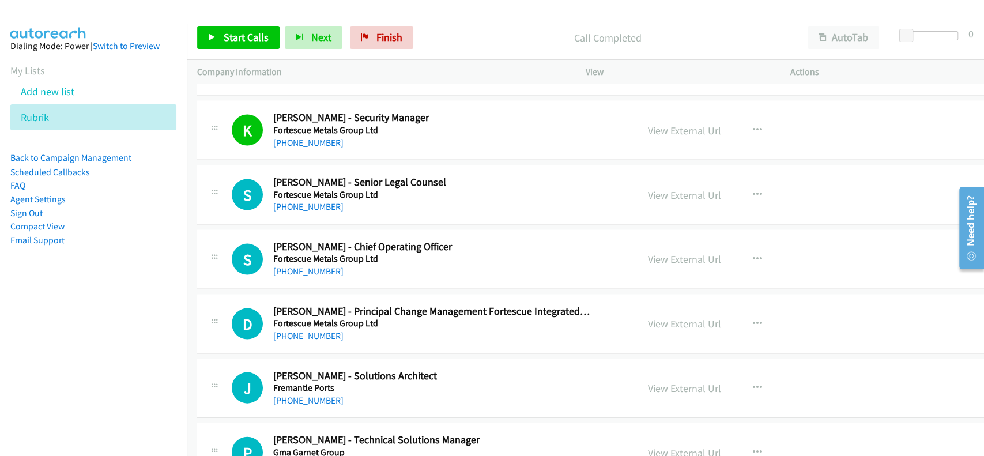
scroll to position [10419, 0]
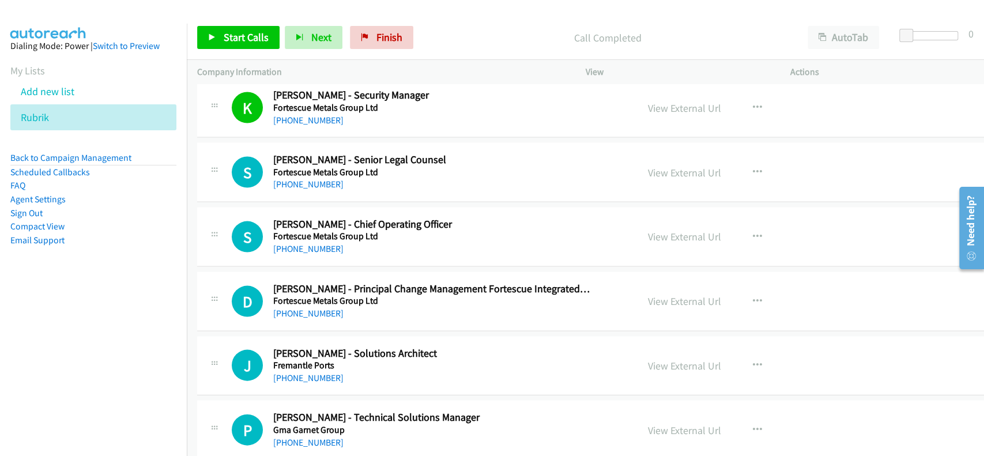
click at [665, 358] on div "View External Url" at bounding box center [684, 366] width 73 height 16
click at [663, 359] on link "View External Url" at bounding box center [684, 365] width 73 height 13
click at [290, 372] on link "[PHONE_NUMBER]" at bounding box center [308, 377] width 70 height 11
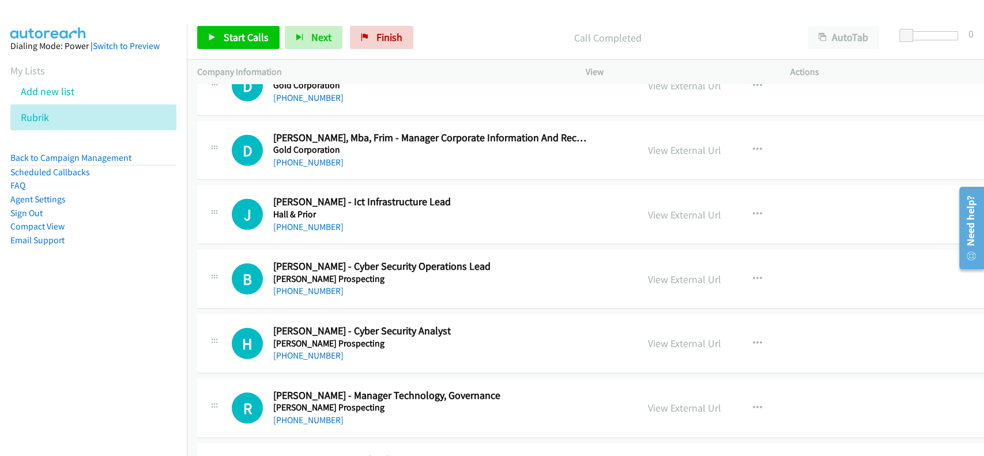
scroll to position [11033, 0]
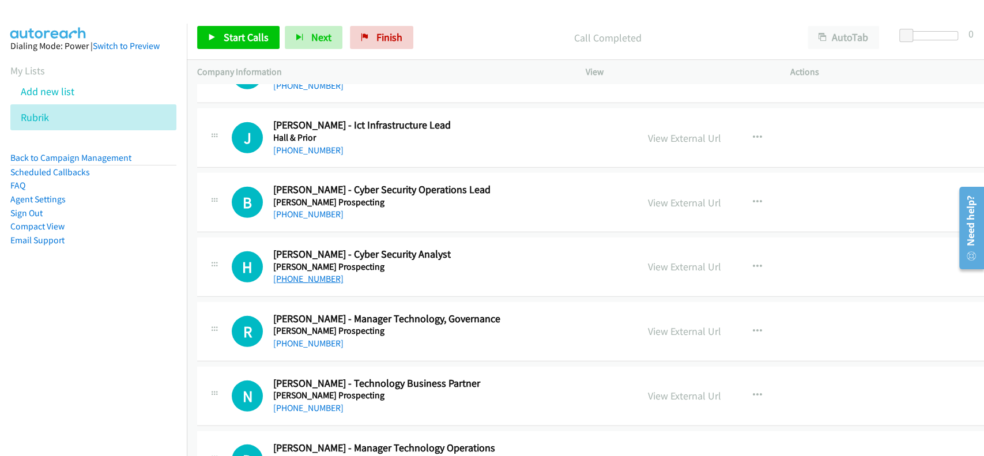
click at [309, 273] on link "[PHONE_NUMBER]" at bounding box center [308, 278] width 70 height 11
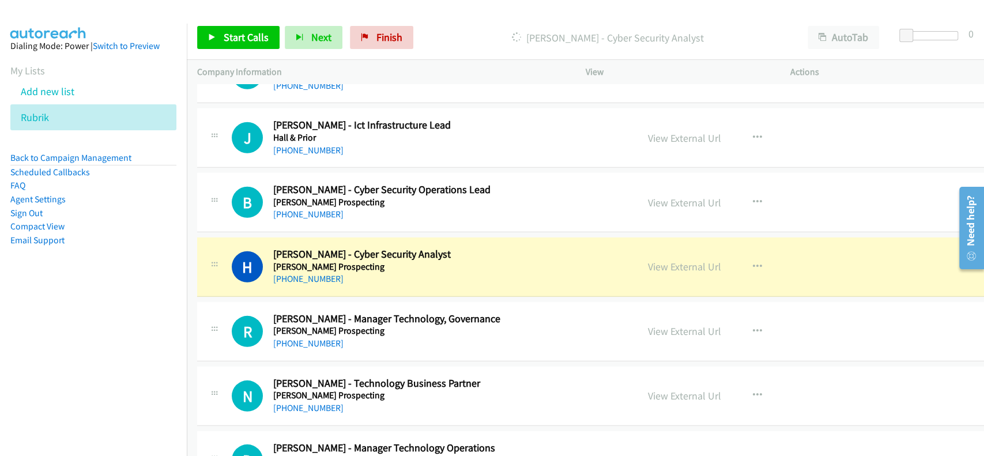
drag, startPoint x: 675, startPoint y: 256, endPoint x: 656, endPoint y: 262, distance: 19.9
click at [675, 260] on link "View External Url" at bounding box center [684, 266] width 73 height 13
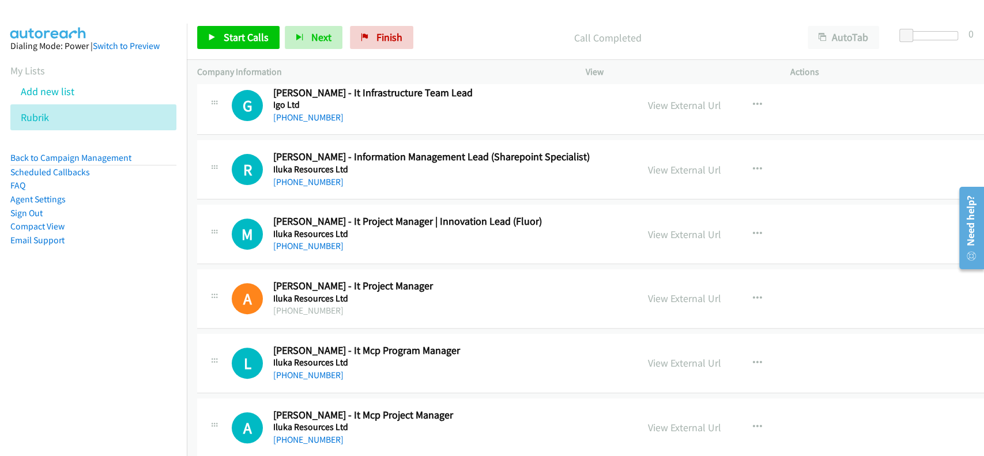
scroll to position [12109, 0]
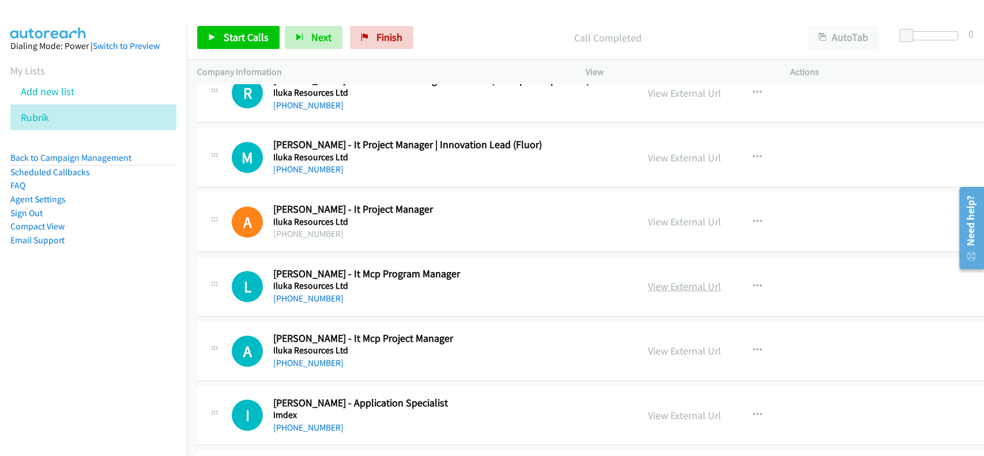
click at [658, 279] on link "View External Url" at bounding box center [684, 285] width 73 height 13
click at [305, 280] on h5 "Iluka Resources Ltd" at bounding box center [431, 286] width 317 height 12
click at [306, 293] on link "[PHONE_NUMBER]" at bounding box center [308, 298] width 70 height 11
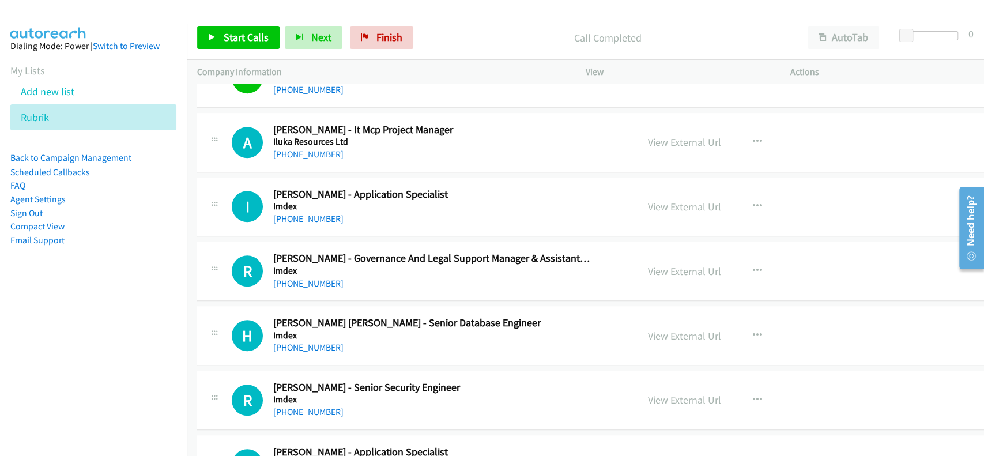
scroll to position [12340, 0]
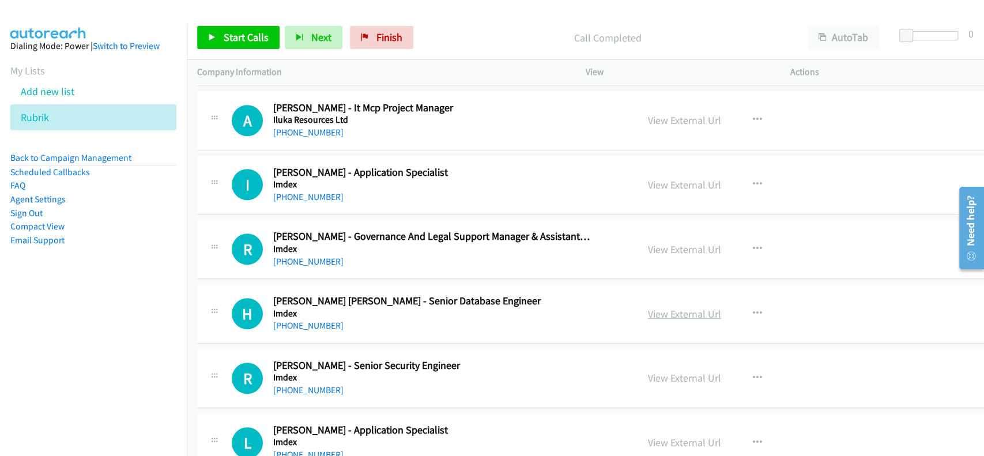
click at [648, 307] on link "View External Url" at bounding box center [684, 313] width 73 height 13
click at [317, 320] on link "[PHONE_NUMBER]" at bounding box center [308, 325] width 70 height 11
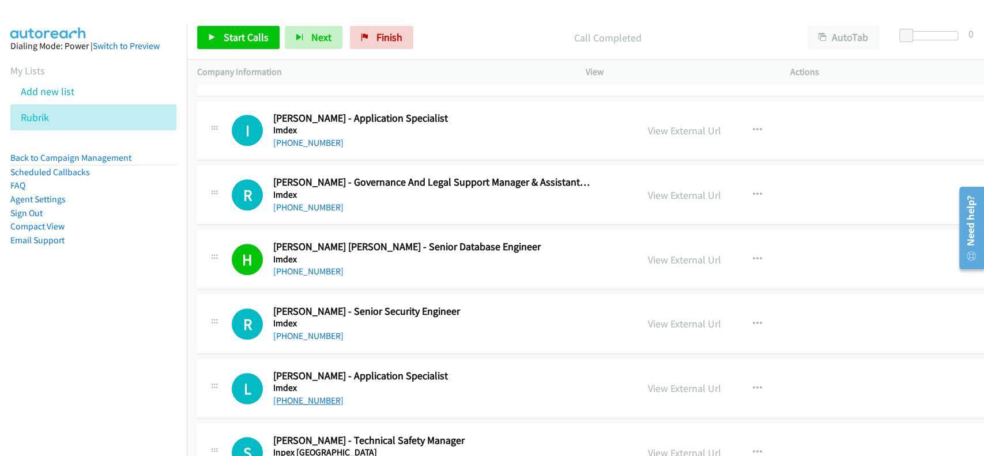
scroll to position [12417, 0]
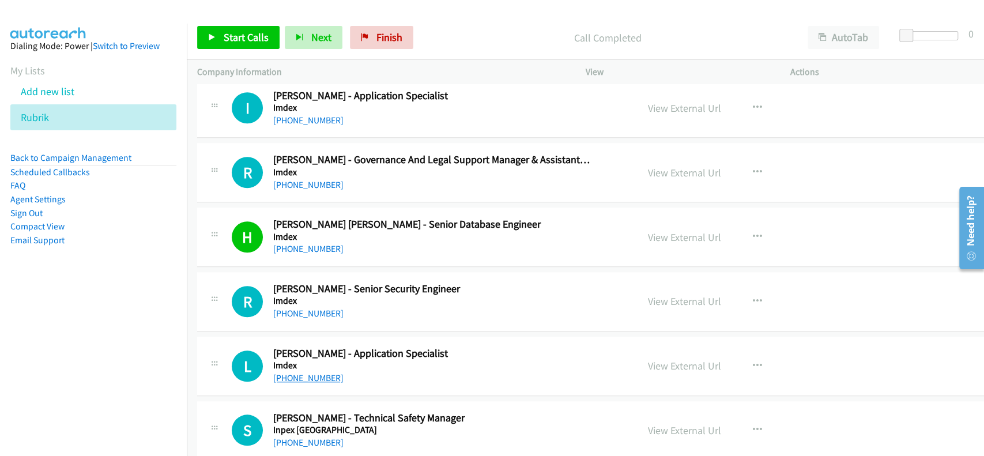
click at [307, 372] on link "[PHONE_NUMBER]" at bounding box center [308, 377] width 70 height 11
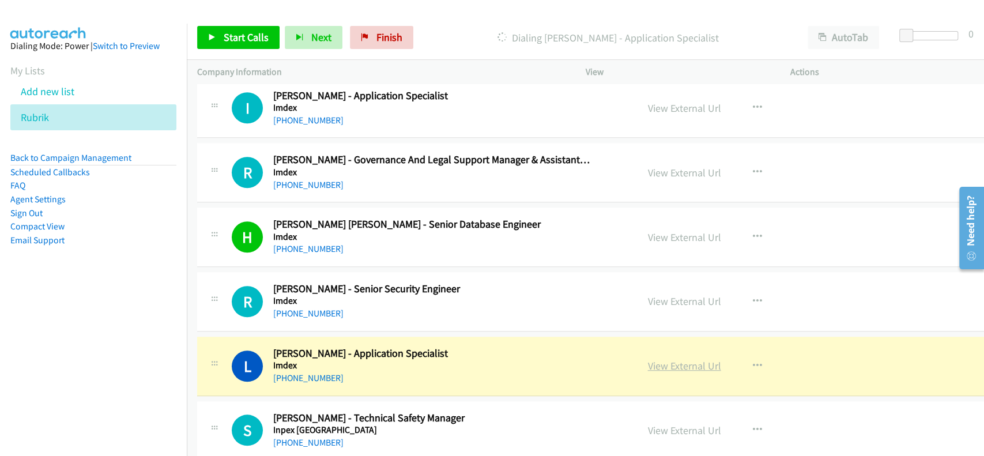
click at [655, 359] on link "View External Url" at bounding box center [684, 365] width 73 height 13
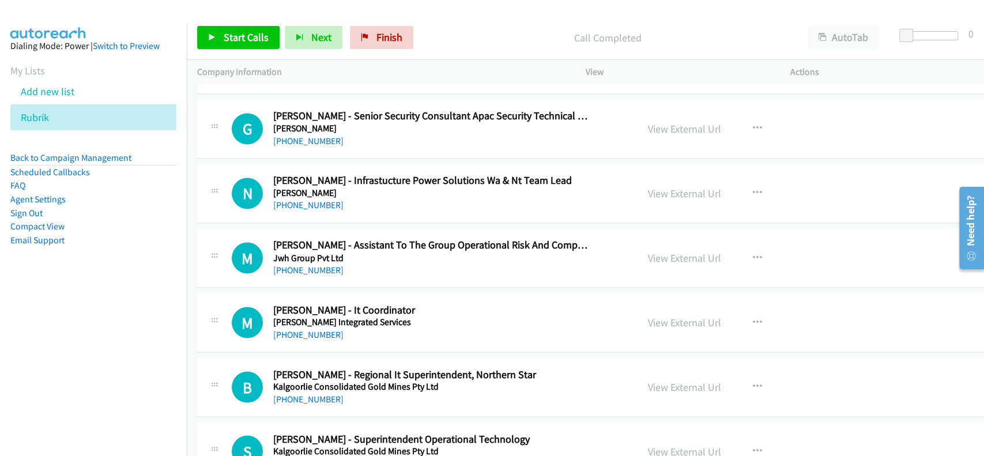
scroll to position [13185, 0]
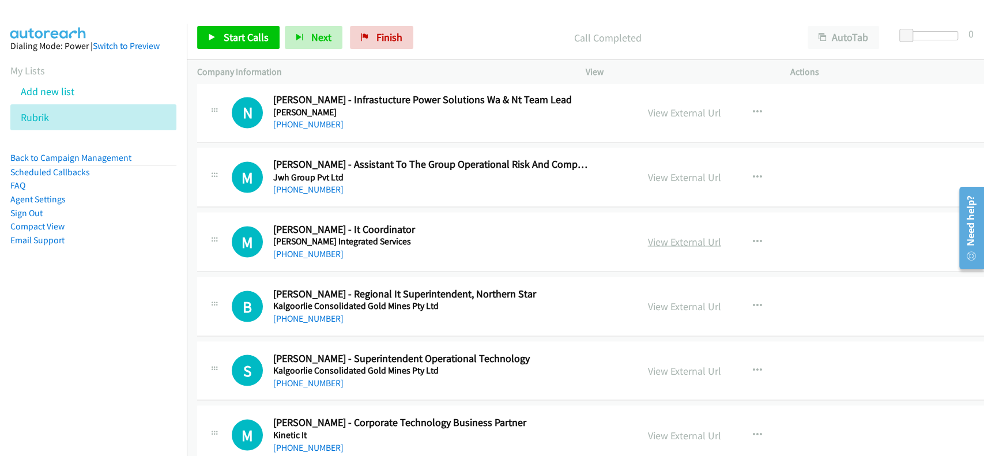
click at [658, 235] on link "View External Url" at bounding box center [684, 241] width 73 height 13
click at [307, 248] on link "[PHONE_NUMBER]" at bounding box center [308, 253] width 70 height 11
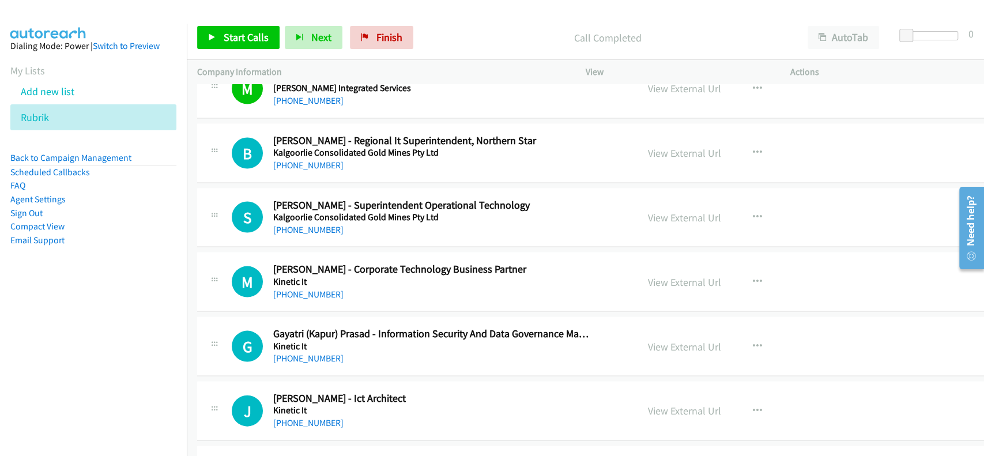
scroll to position [13416, 0]
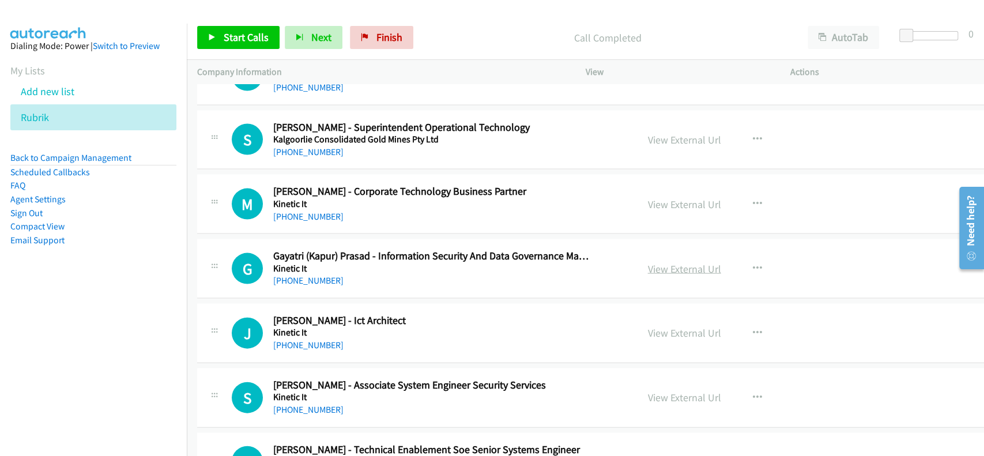
click at [648, 262] on link "View External Url" at bounding box center [684, 268] width 73 height 13
click at [293, 275] on link "[PHONE_NUMBER]" at bounding box center [308, 280] width 70 height 11
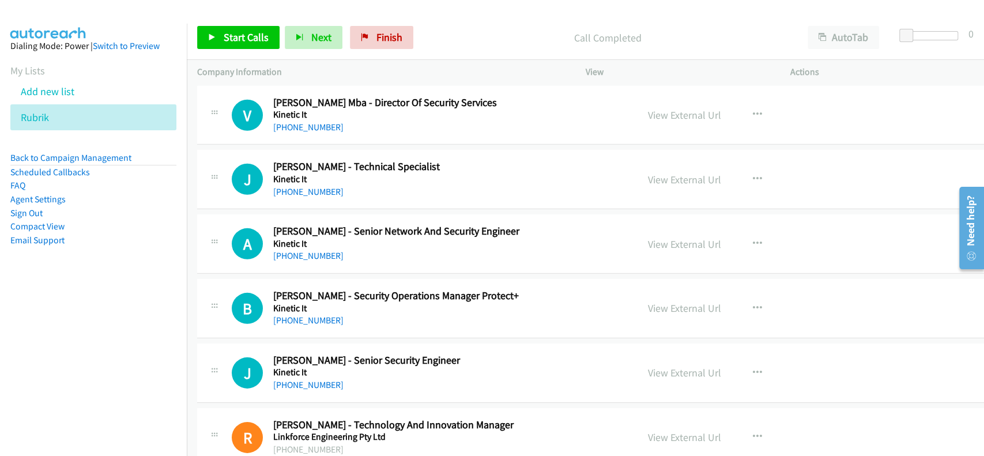
scroll to position [14107, 0]
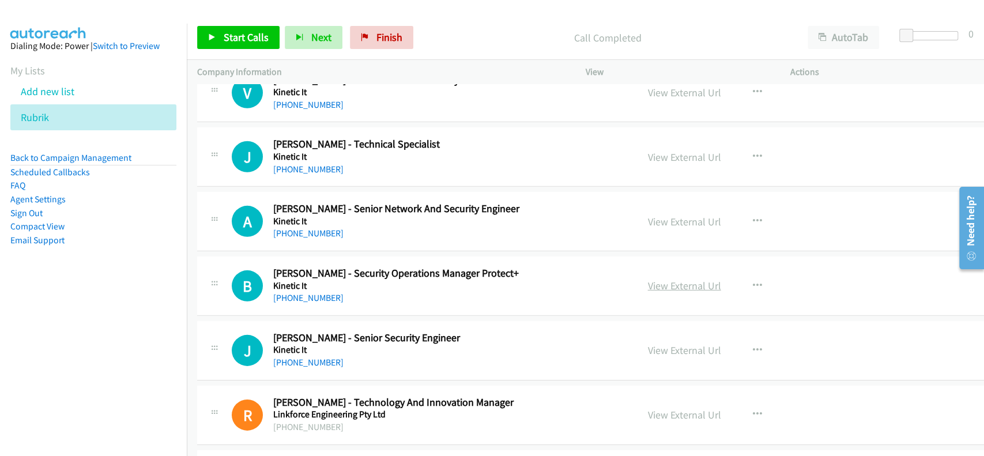
click at [686, 279] on link "View External Url" at bounding box center [684, 285] width 73 height 13
click at [294, 292] on link "[PHONE_NUMBER]" at bounding box center [308, 297] width 70 height 11
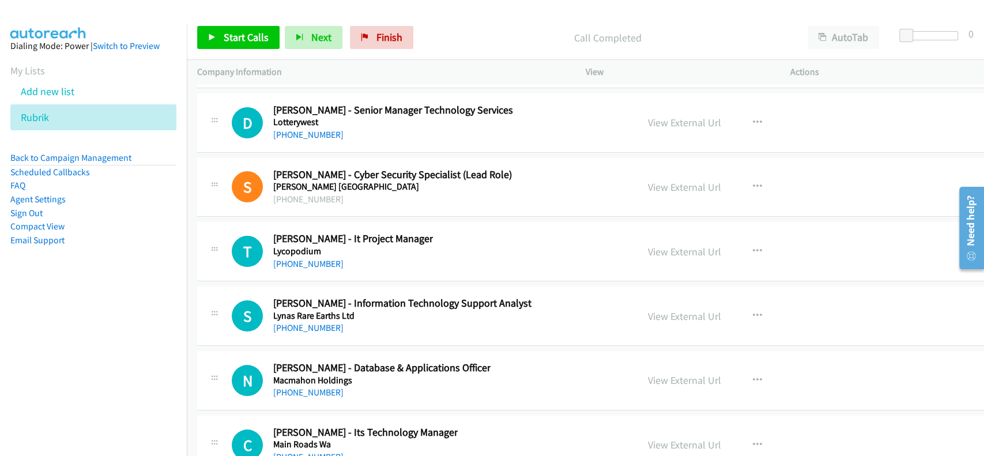
scroll to position [14799, 0]
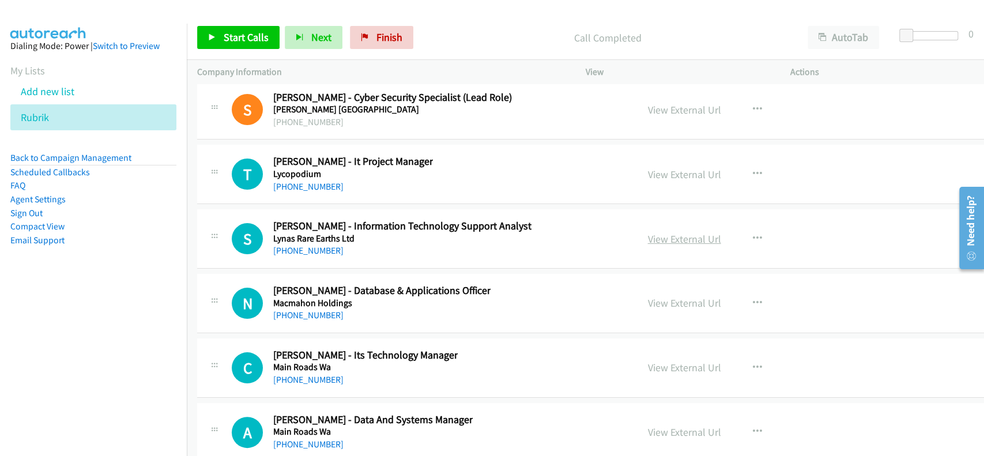
click at [660, 232] on link "View External Url" at bounding box center [684, 238] width 73 height 13
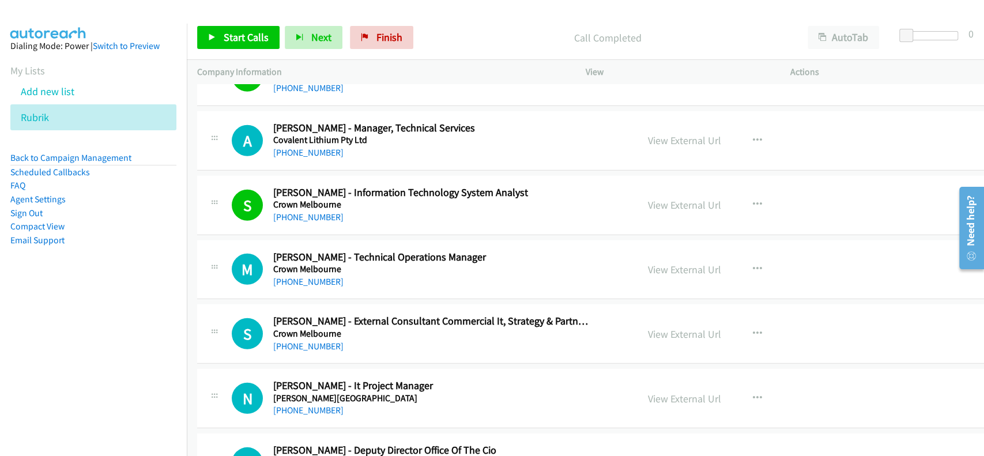
scroll to position [0, 0]
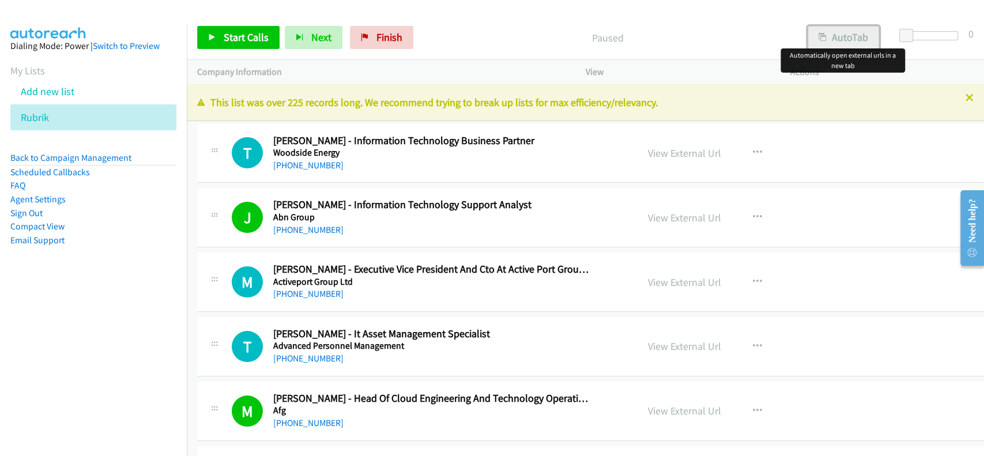
click at [851, 41] on button "AutoTab" at bounding box center [842, 37] width 71 height 23
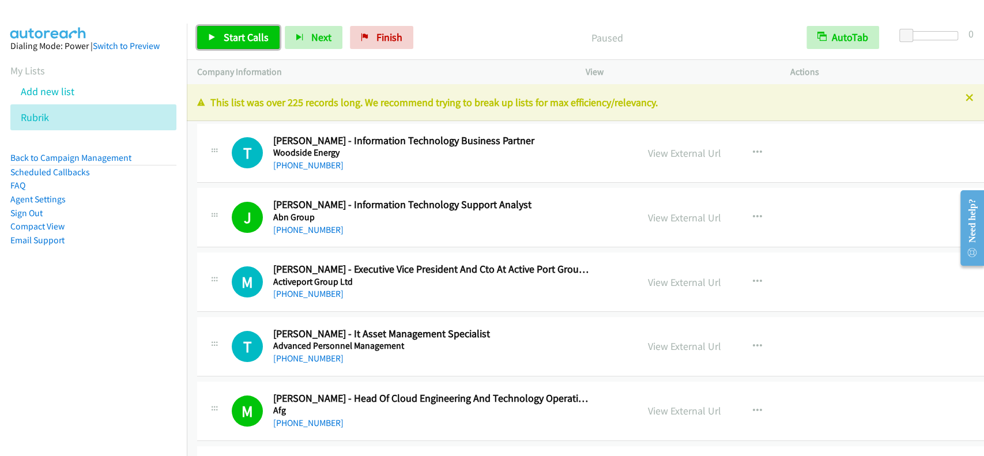
click at [231, 44] on span "Start Calls" at bounding box center [246, 37] width 45 height 13
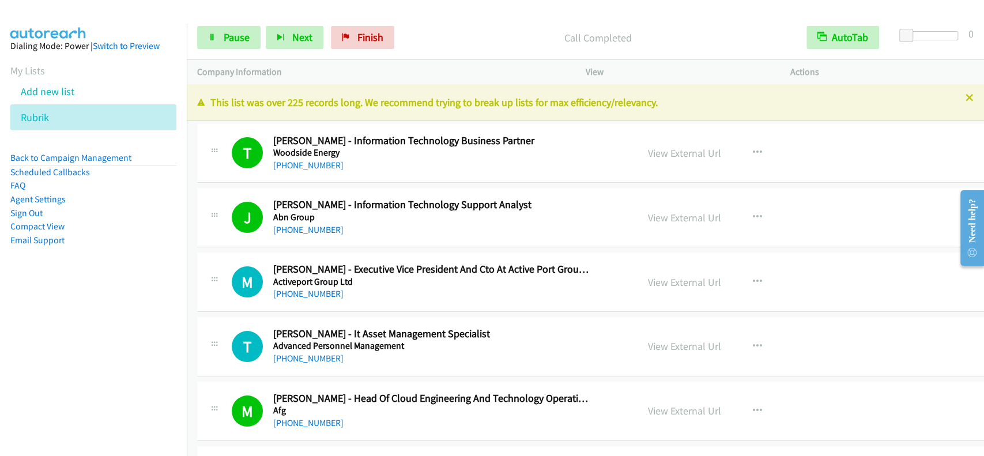
click at [527, 112] on div "This list was over 225 records long. We recommend trying to break up lists for …" at bounding box center [585, 102] width 797 height 37
click at [236, 37] on span "Pause" at bounding box center [237, 37] width 26 height 13
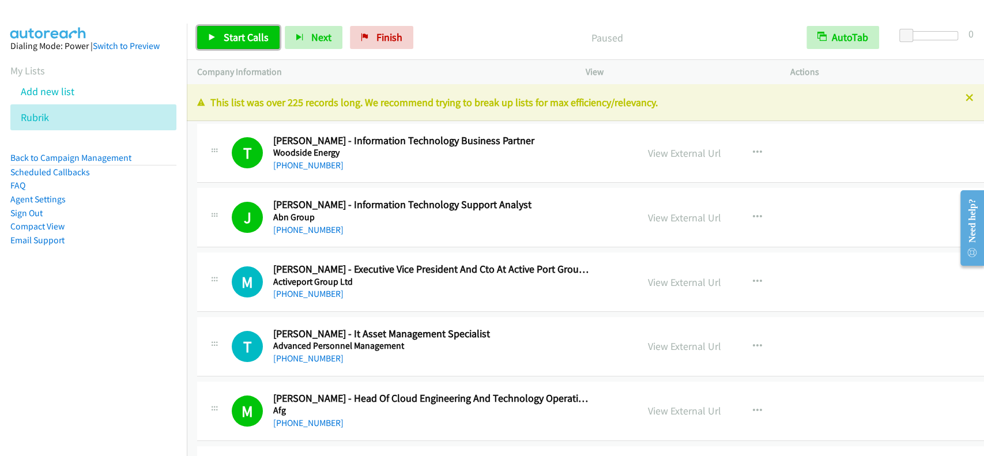
click at [236, 37] on span "Start Calls" at bounding box center [246, 37] width 45 height 13
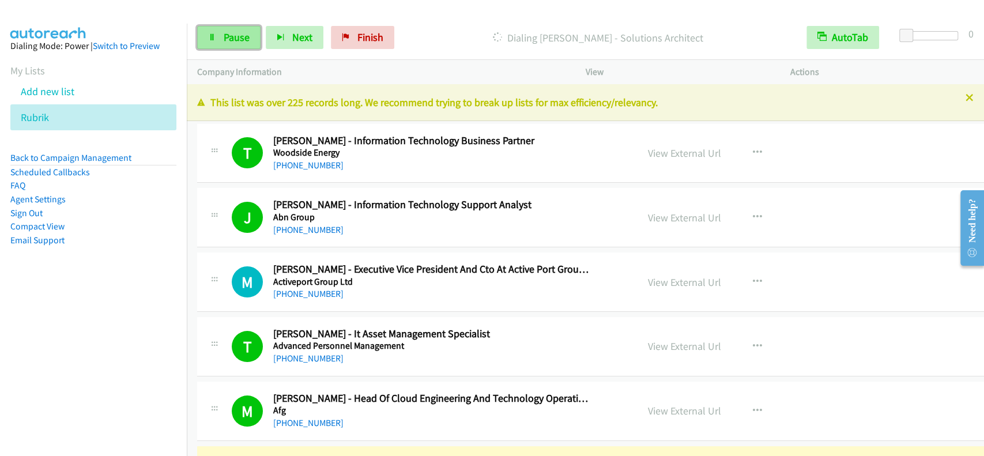
click at [218, 34] on link "Pause" at bounding box center [228, 37] width 63 height 23
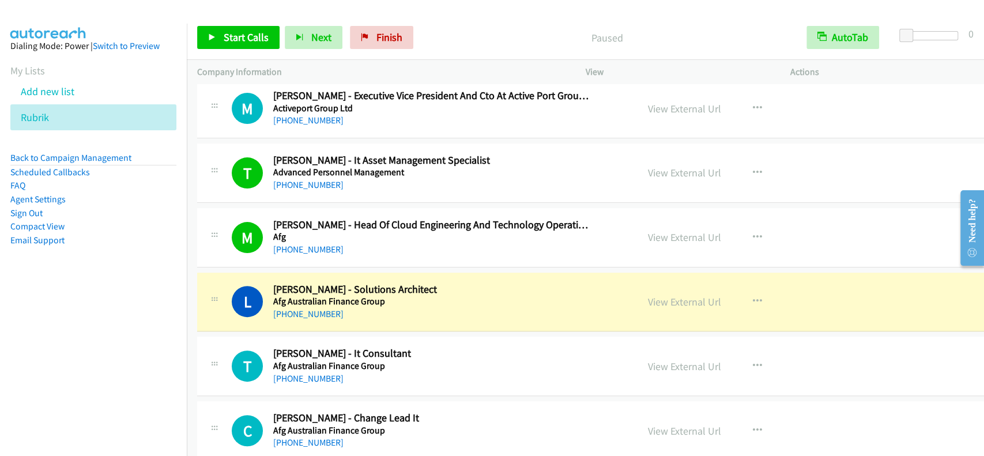
scroll to position [231, 0]
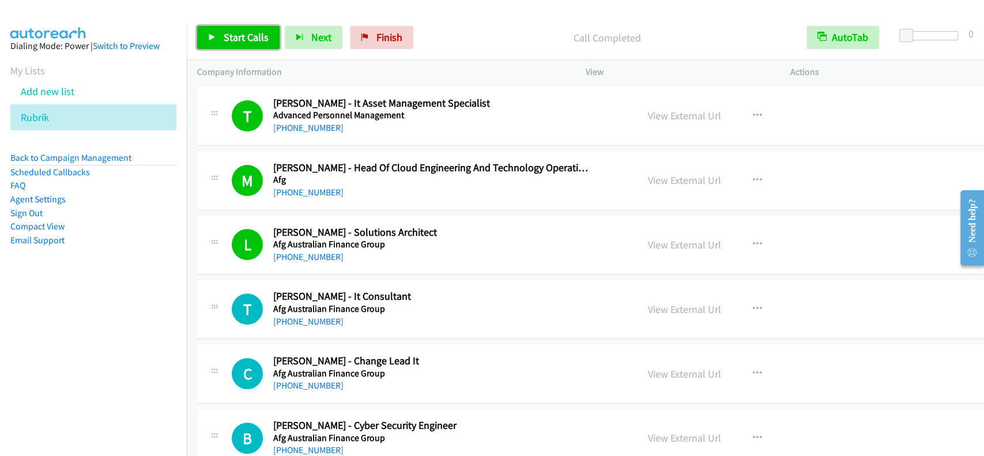
click at [232, 37] on span "Start Calls" at bounding box center [246, 37] width 45 height 13
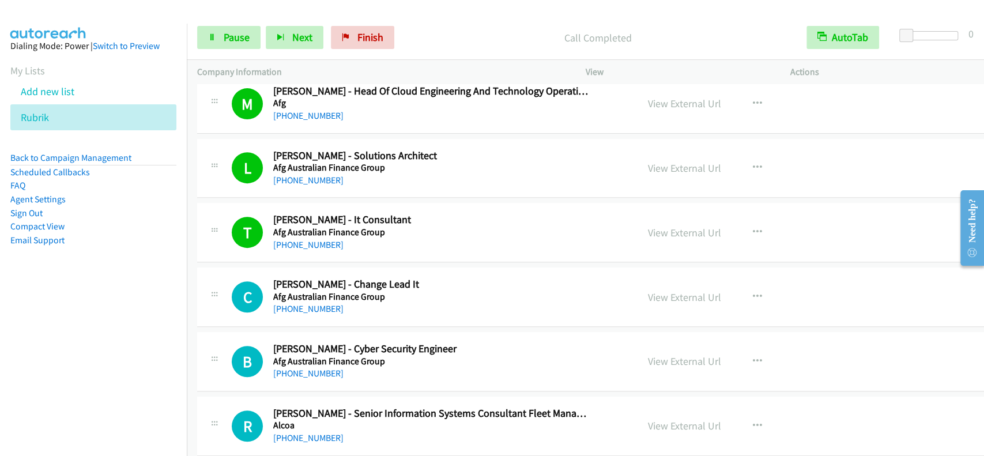
scroll to position [384, 0]
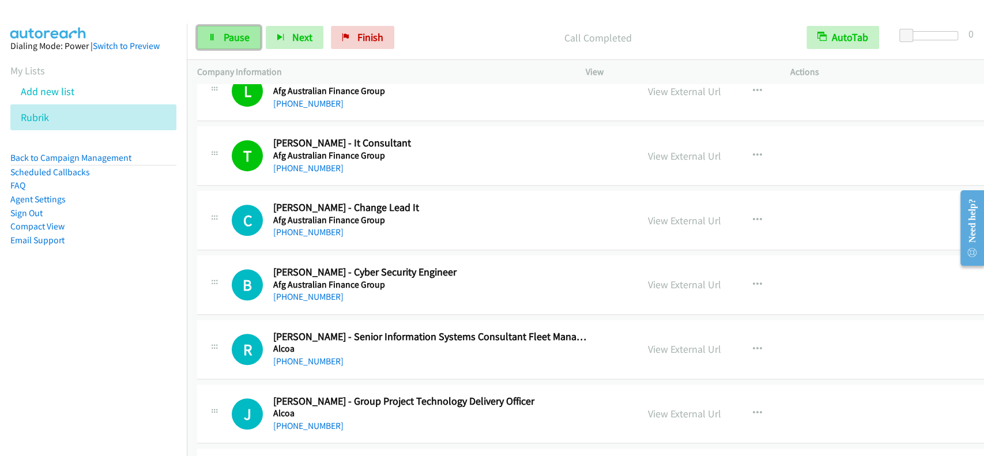
click at [220, 30] on link "Pause" at bounding box center [228, 37] width 63 height 23
click at [220, 35] on link "Start Calls" at bounding box center [238, 37] width 82 height 23
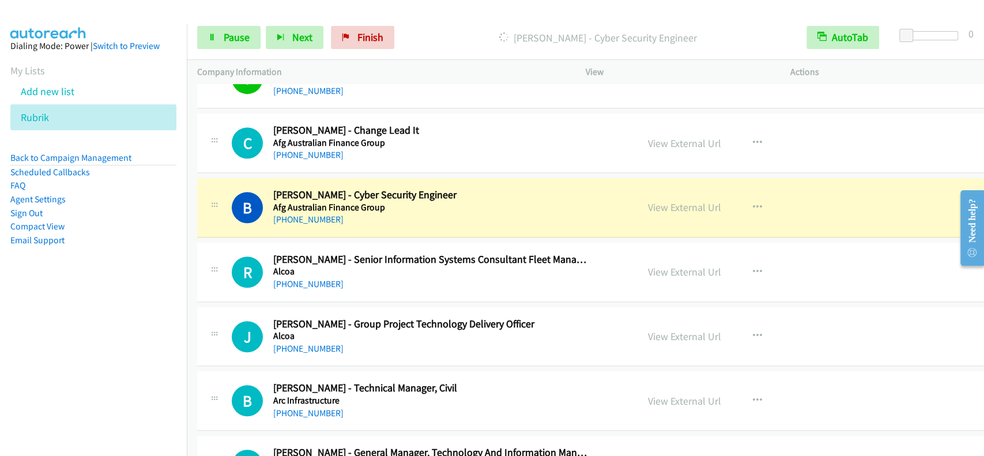
scroll to position [538, 0]
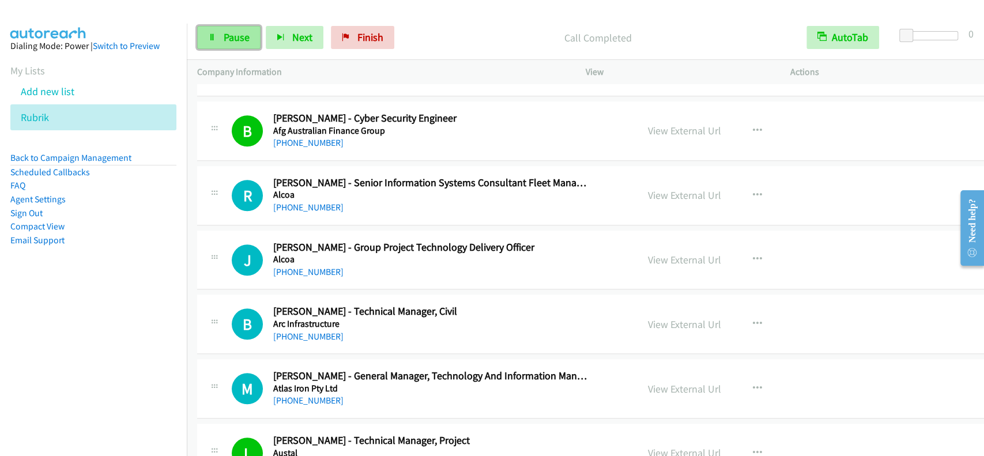
click at [229, 37] on span "Pause" at bounding box center [237, 37] width 26 height 13
click at [229, 39] on span "Start Calls" at bounding box center [246, 37] width 45 height 13
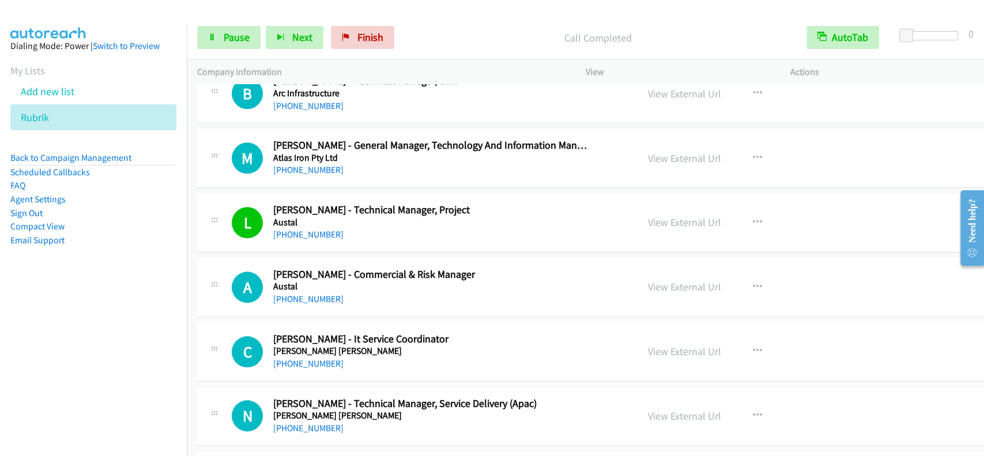
scroll to position [738, 0]
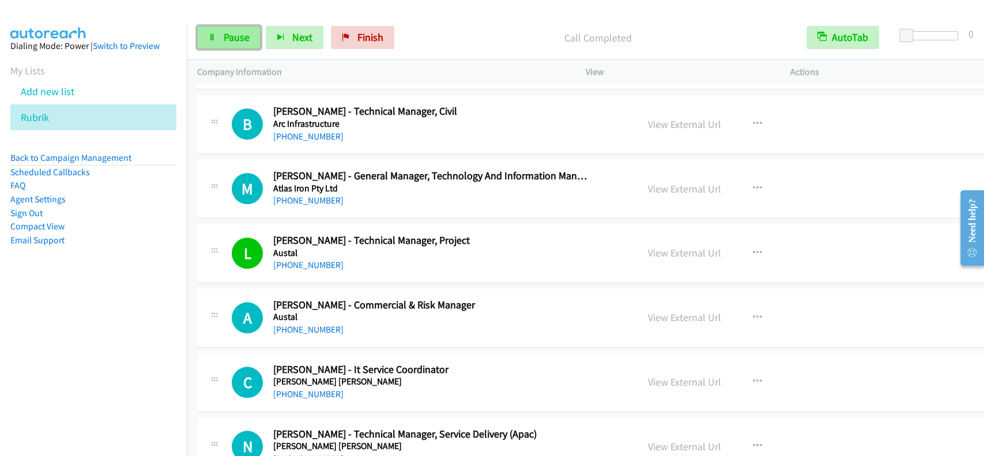
click at [231, 30] on link "Pause" at bounding box center [228, 37] width 63 height 23
click at [231, 30] on link "Start Calls" at bounding box center [238, 37] width 82 height 23
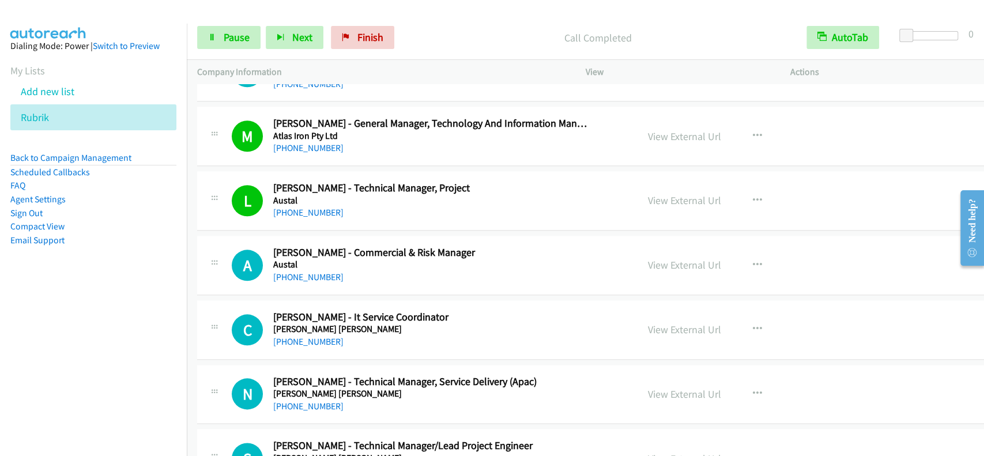
scroll to position [814, 0]
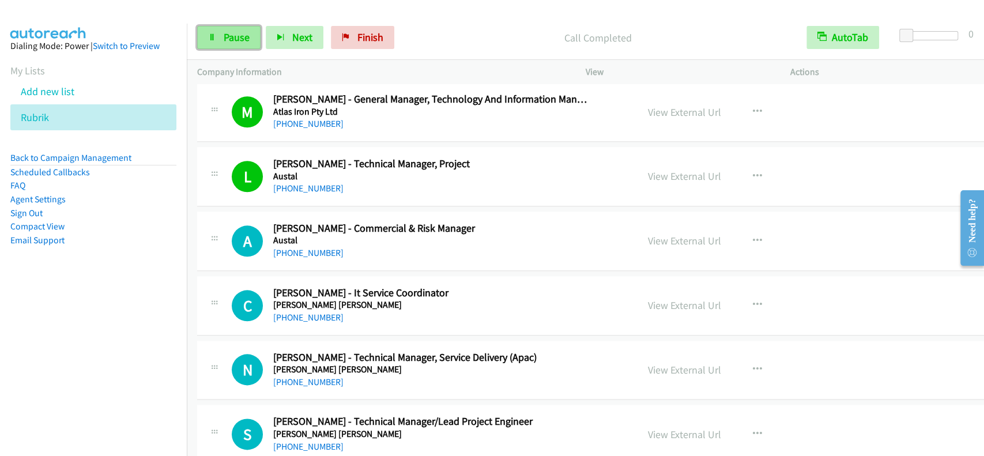
click at [224, 44] on span "Pause" at bounding box center [237, 37] width 26 height 13
click at [224, 44] on span "Start Calls" at bounding box center [246, 37] width 45 height 13
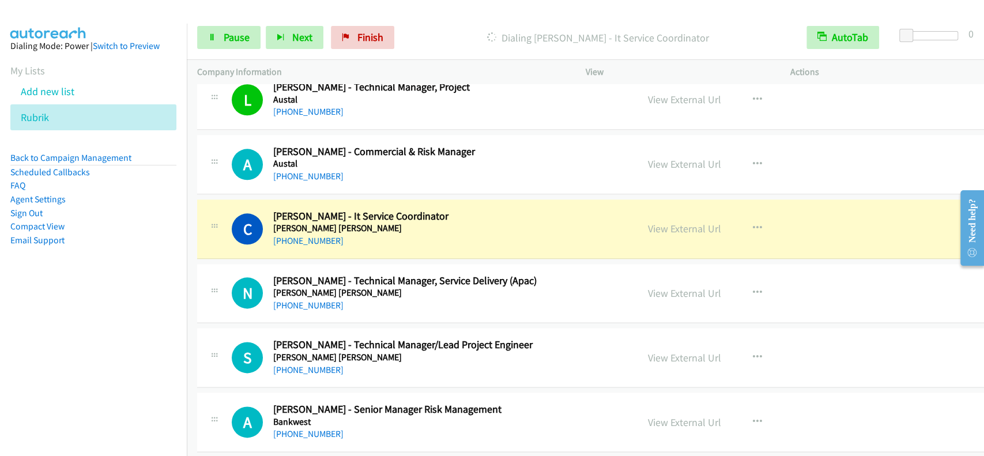
scroll to position [968, 0]
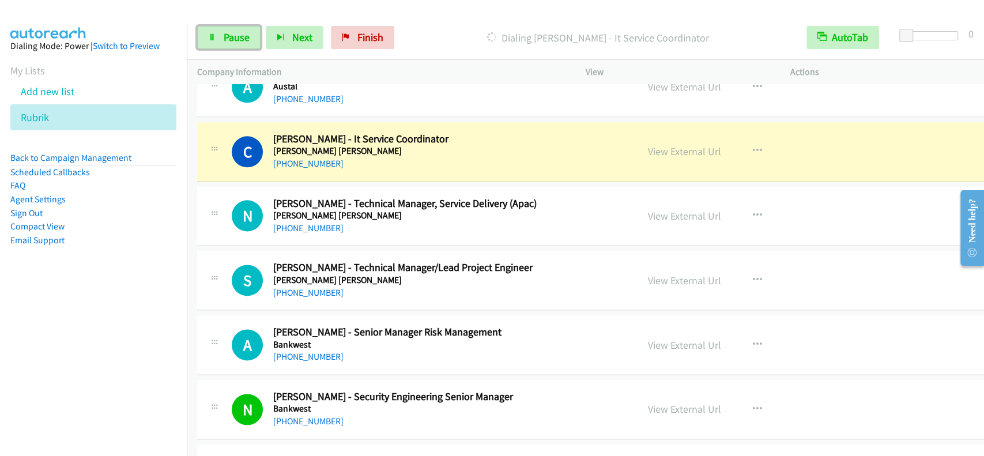
drag, startPoint x: 244, startPoint y: 29, endPoint x: 245, endPoint y: 22, distance: 6.9
click at [244, 29] on link "Pause" at bounding box center [228, 37] width 63 height 23
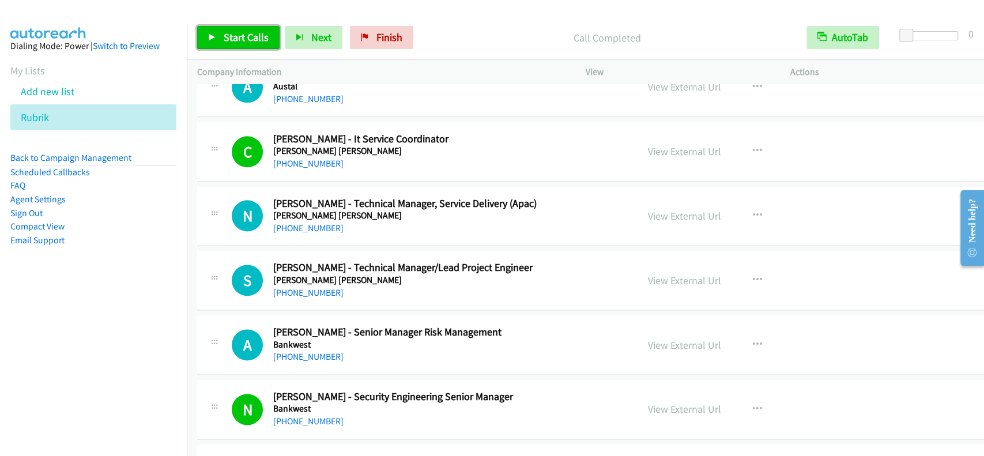
click at [243, 39] on span "Start Calls" at bounding box center [246, 37] width 45 height 13
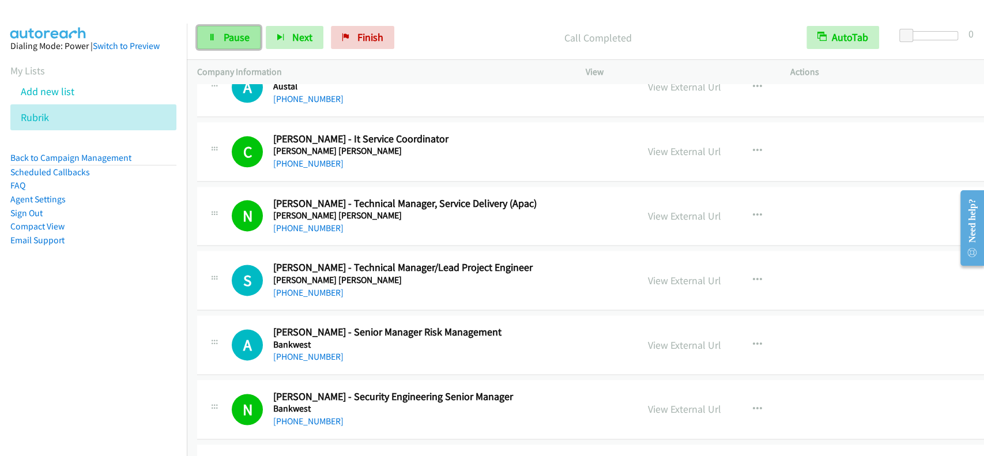
click at [247, 47] on link "Pause" at bounding box center [228, 37] width 63 height 23
click at [247, 43] on span "Start Calls" at bounding box center [246, 37] width 45 height 13
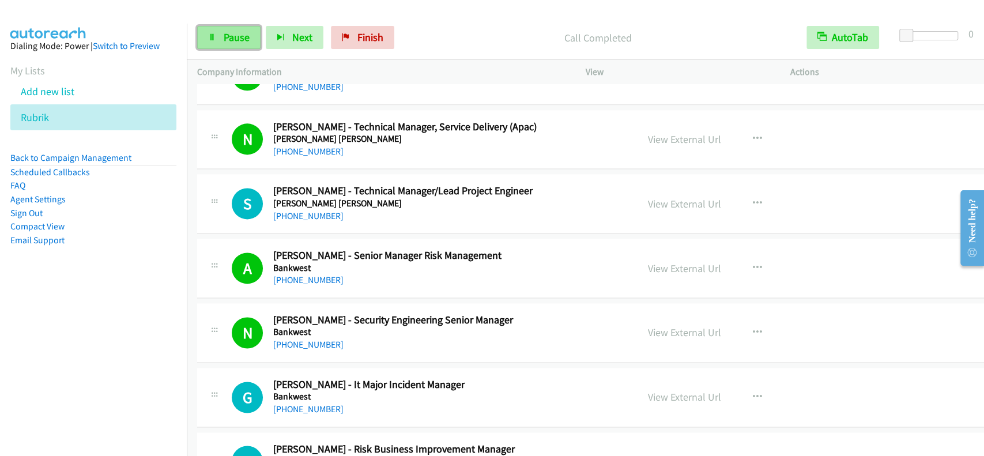
click at [239, 41] on span "Pause" at bounding box center [237, 37] width 26 height 13
click at [239, 41] on span "Start Calls" at bounding box center [246, 37] width 45 height 13
click at [542, 37] on p "Call Completed" at bounding box center [598, 38] width 376 height 16
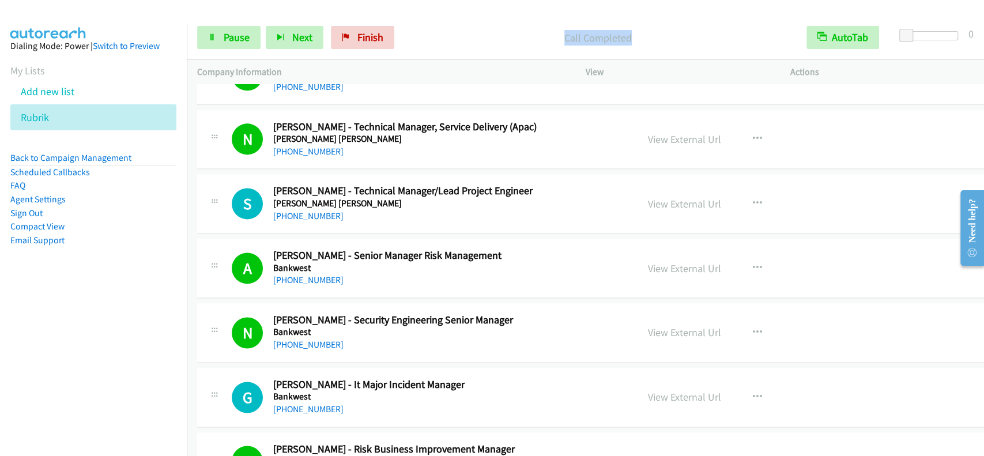
click at [509, 17] on div "Start Calls Pause Next Finish Call Completed AutoTab AutoTab 0" at bounding box center [585, 38] width 797 height 44
click at [226, 35] on span "Pause" at bounding box center [237, 37] width 26 height 13
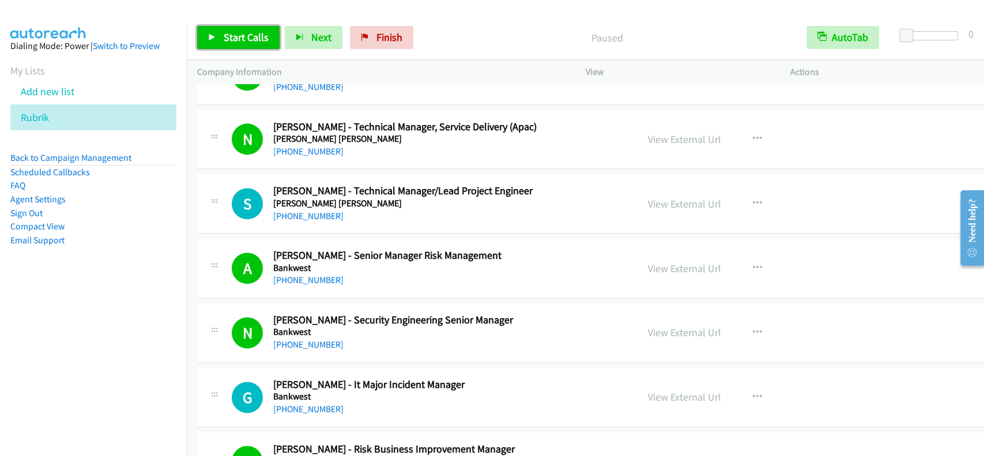
click at [226, 31] on span "Start Calls" at bounding box center [246, 37] width 45 height 13
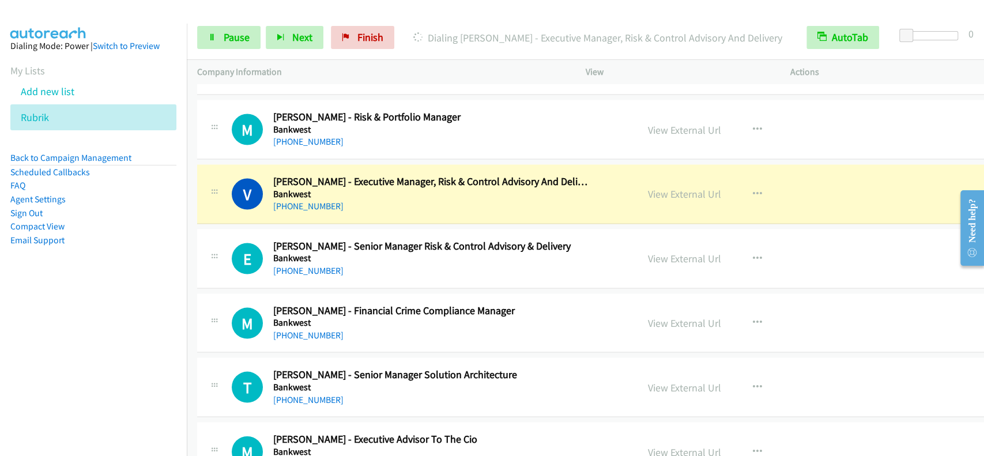
scroll to position [1582, 0]
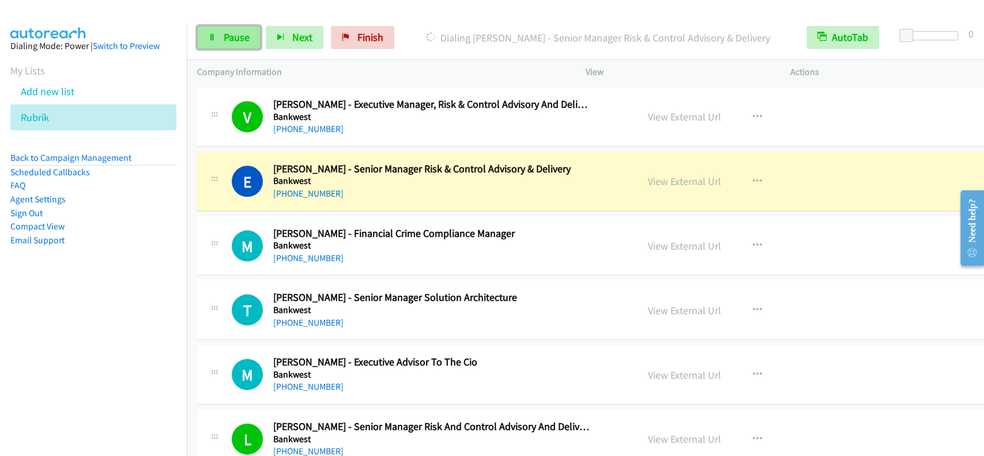
click at [226, 31] on span "Pause" at bounding box center [237, 37] width 26 height 13
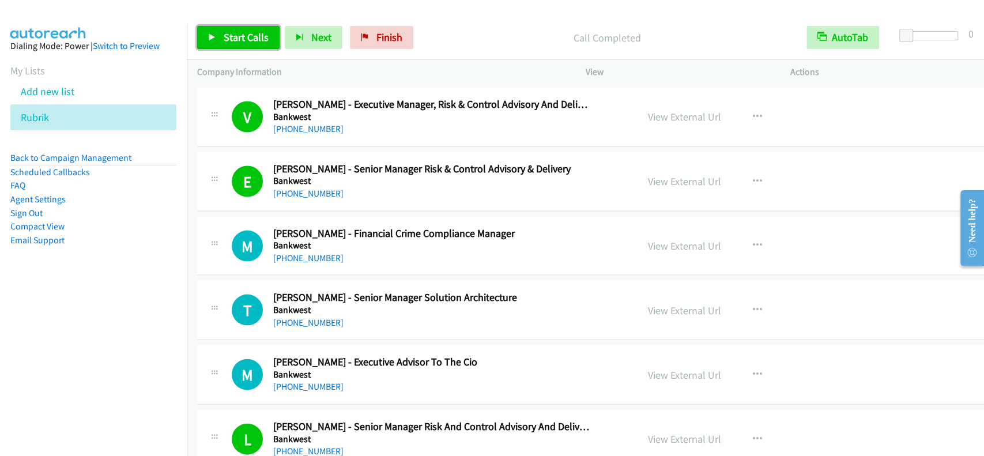
click at [255, 34] on span "Start Calls" at bounding box center [246, 37] width 45 height 13
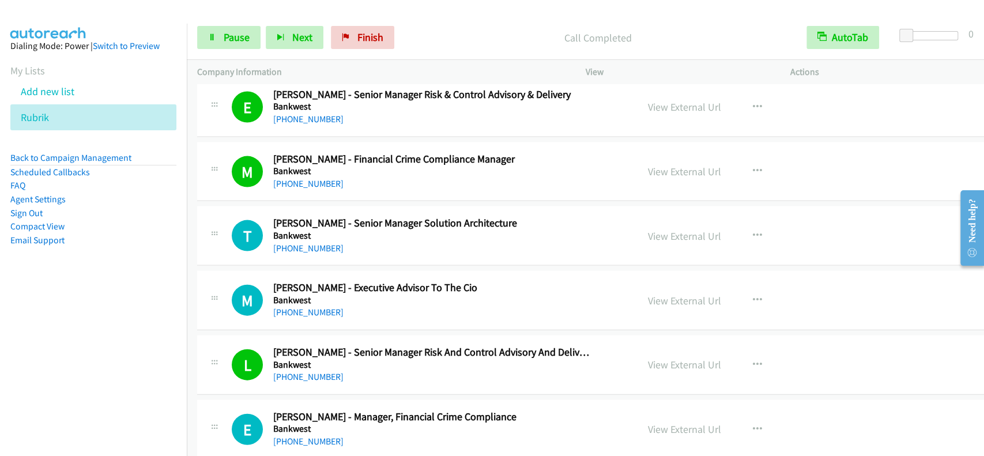
scroll to position [1660, 0]
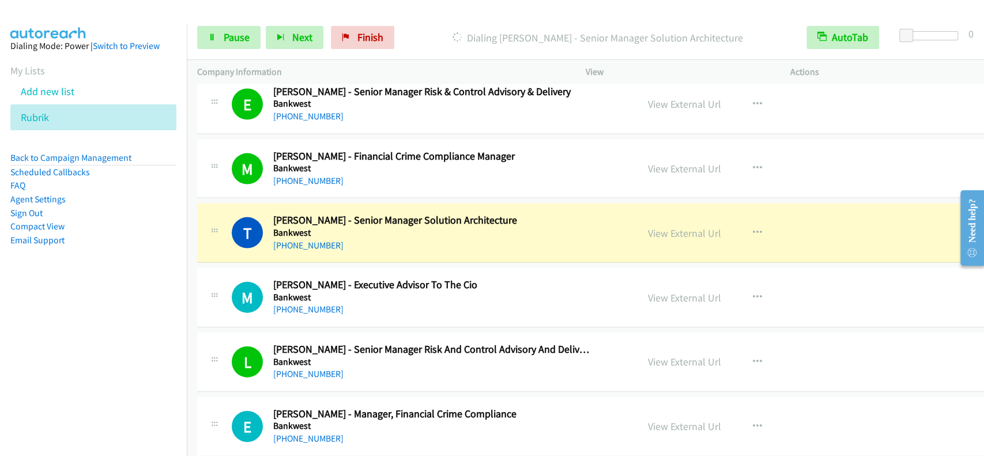
click at [690, 251] on div "T Callback Scheduled [PERSON_NAME] - Senior Manager Solution Architecture Bankw…" at bounding box center [616, 232] width 838 height 59
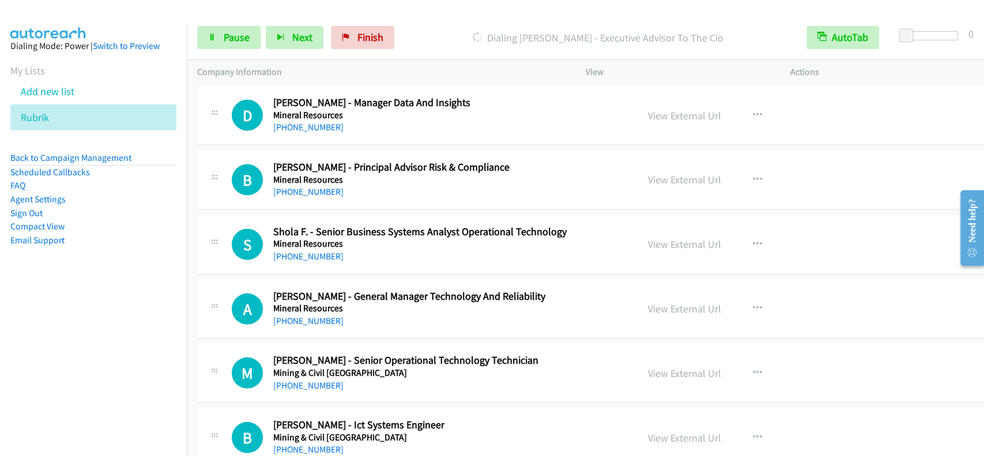
scroll to position [31608, 0]
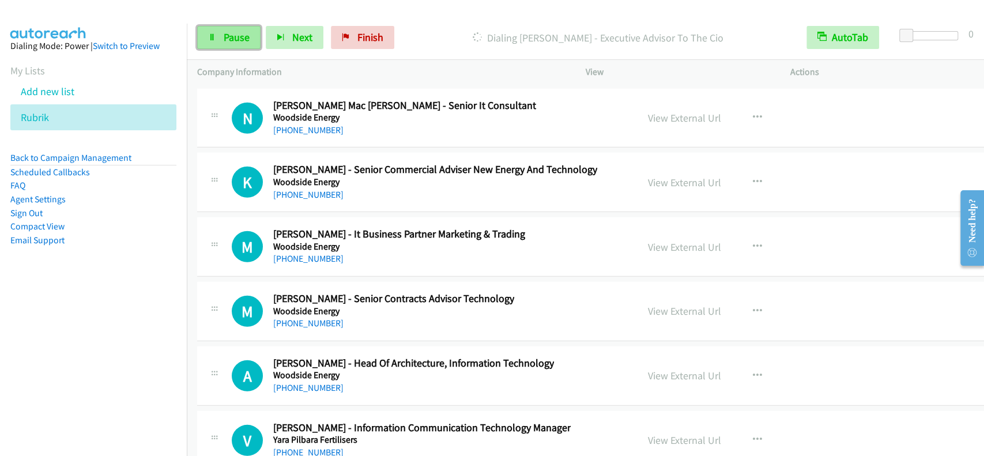
click at [231, 28] on link "Pause" at bounding box center [228, 37] width 63 height 23
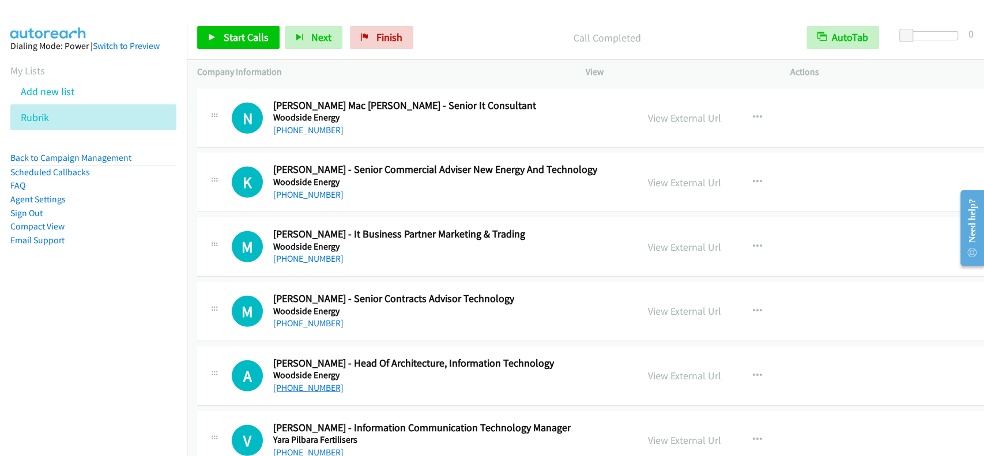
click at [311, 382] on link "[PHONE_NUMBER]" at bounding box center [308, 387] width 70 height 11
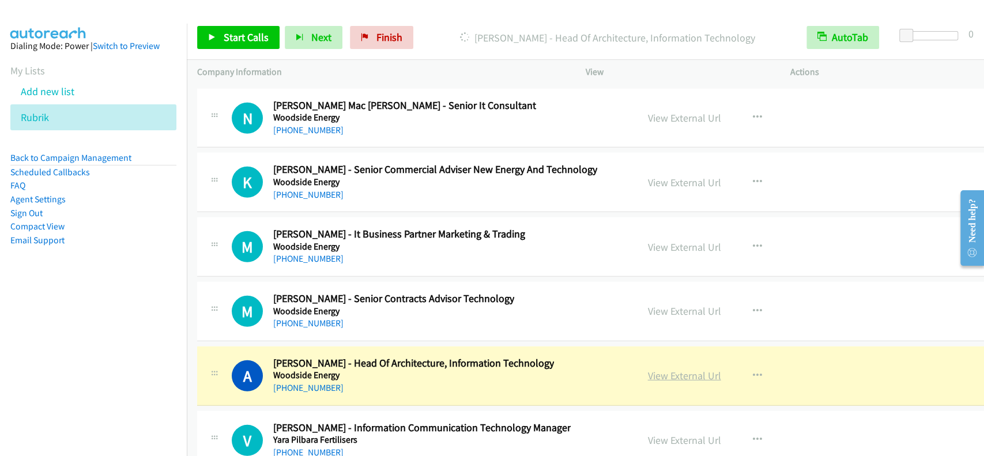
click at [674, 369] on link "View External Url" at bounding box center [684, 375] width 73 height 13
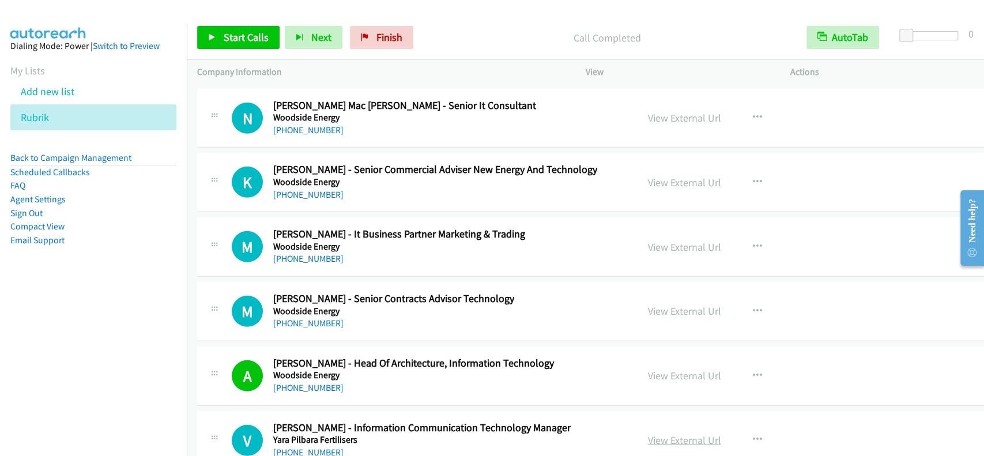
click at [677, 433] on link "View External Url" at bounding box center [684, 439] width 73 height 13
click at [309, 447] on link "[PHONE_NUMBER]" at bounding box center [308, 452] width 70 height 11
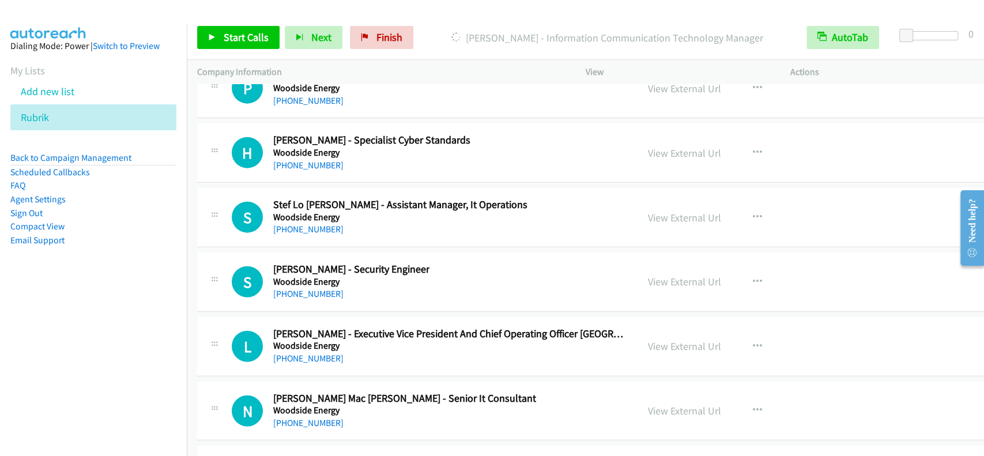
scroll to position [31301, 0]
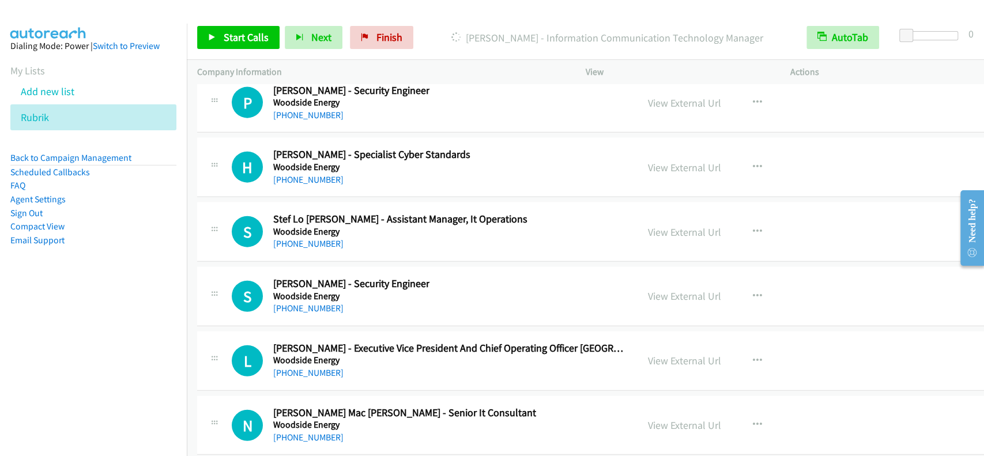
click at [665, 288] on div "View External Url" at bounding box center [684, 296] width 73 height 16
click at [667, 289] on link "View External Url" at bounding box center [684, 295] width 73 height 13
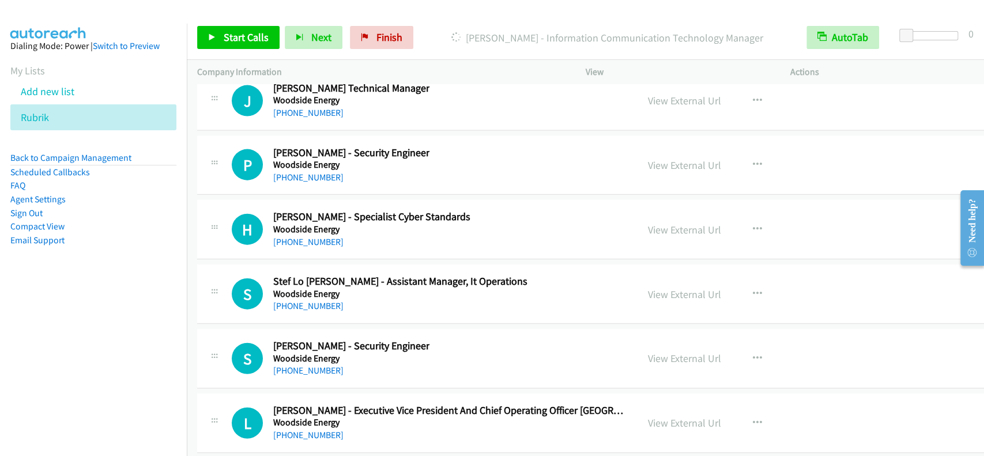
scroll to position [31225, 0]
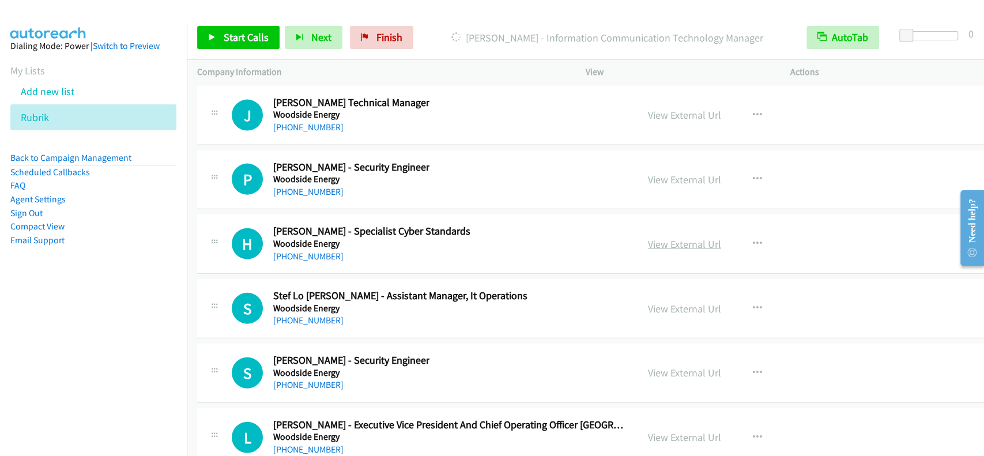
click at [663, 237] on link "View External Url" at bounding box center [684, 243] width 73 height 13
click at [301, 251] on link "[PHONE_NUMBER]" at bounding box center [308, 256] width 70 height 11
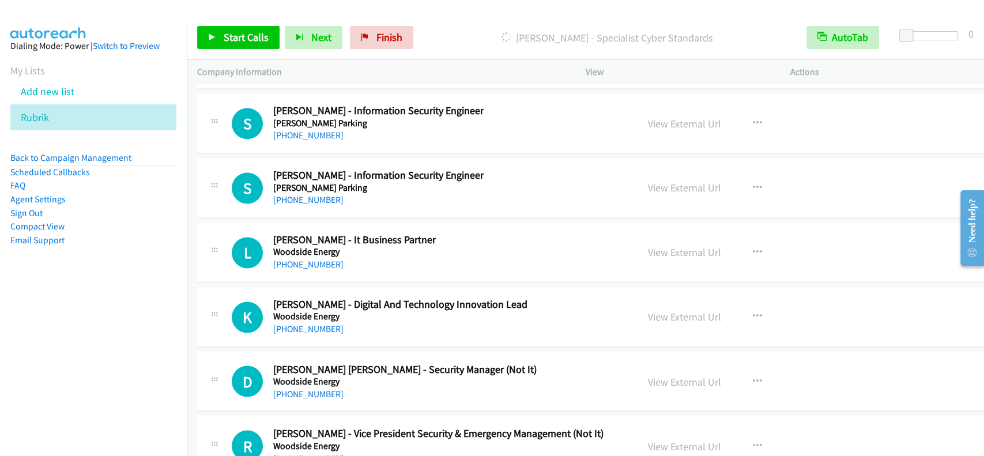
scroll to position [30686, 0]
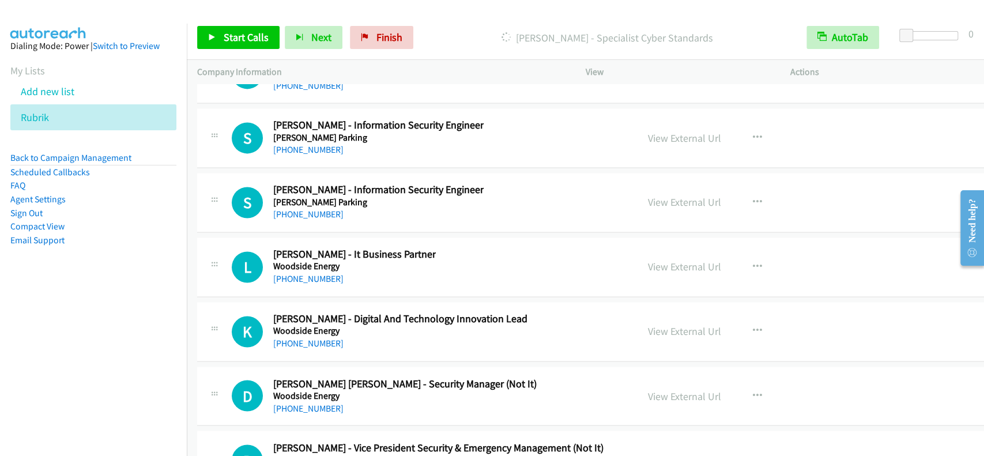
click at [673, 183] on div "View External Url View External Url Schedule/Manage Callback Start Calls Here R…" at bounding box center [752, 202] width 231 height 38
click at [677, 195] on link "View External Url" at bounding box center [684, 201] width 73 height 13
click at [304, 209] on link "[PHONE_NUMBER]" at bounding box center [308, 214] width 70 height 11
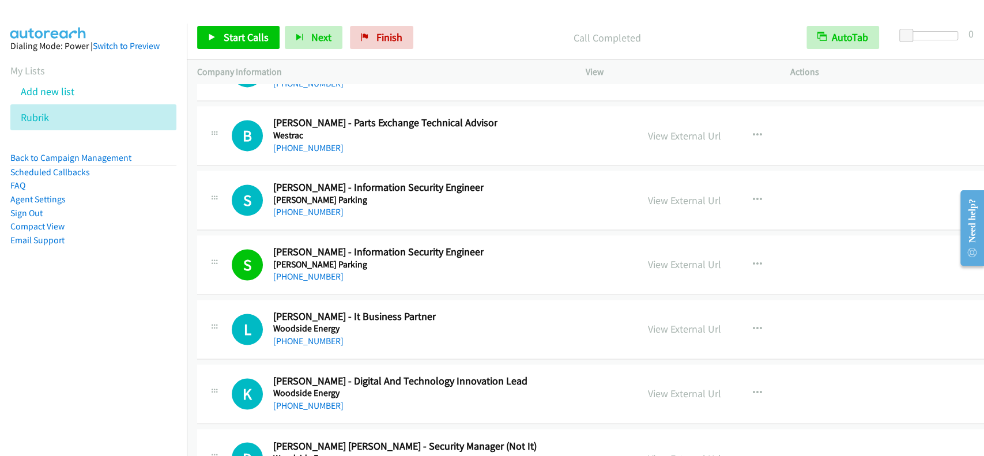
scroll to position [30610, 0]
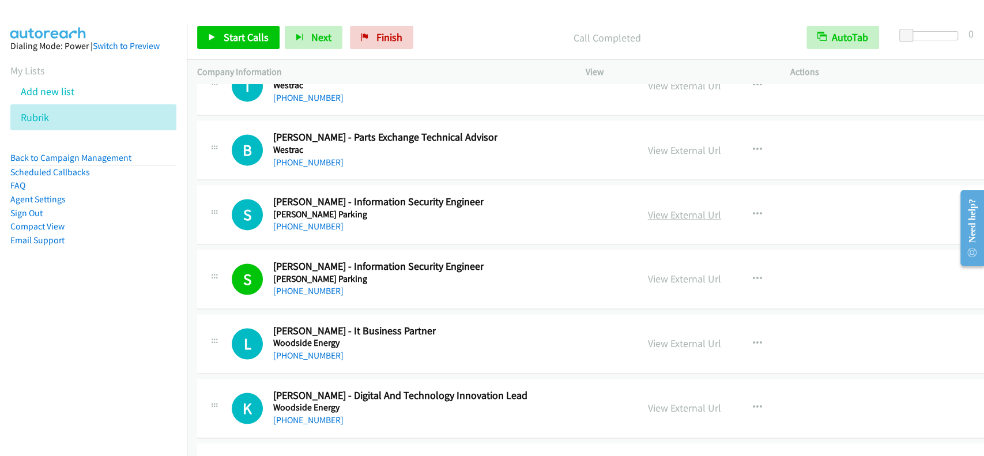
click at [667, 208] on link "View External Url" at bounding box center [684, 214] width 73 height 13
click at [318, 221] on link "[PHONE_NUMBER]" at bounding box center [308, 226] width 70 height 11
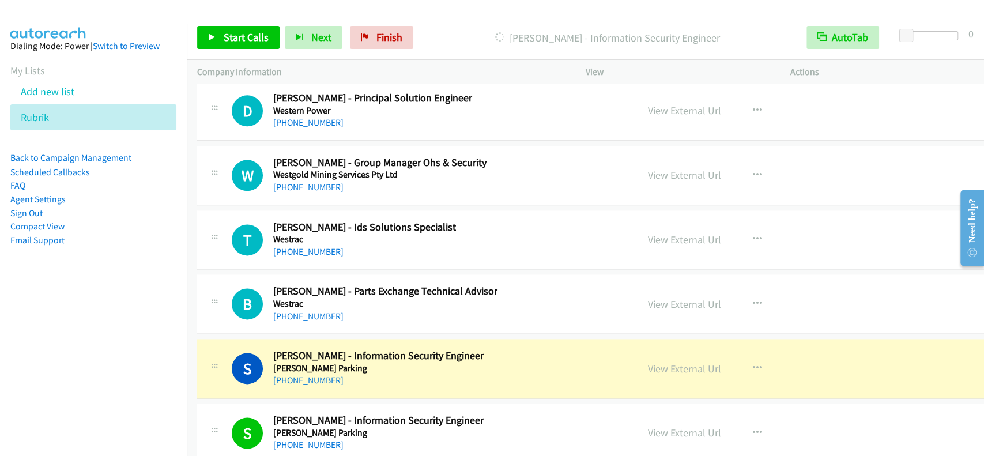
scroll to position [30379, 0]
